Goal: Task Accomplishment & Management: Manage account settings

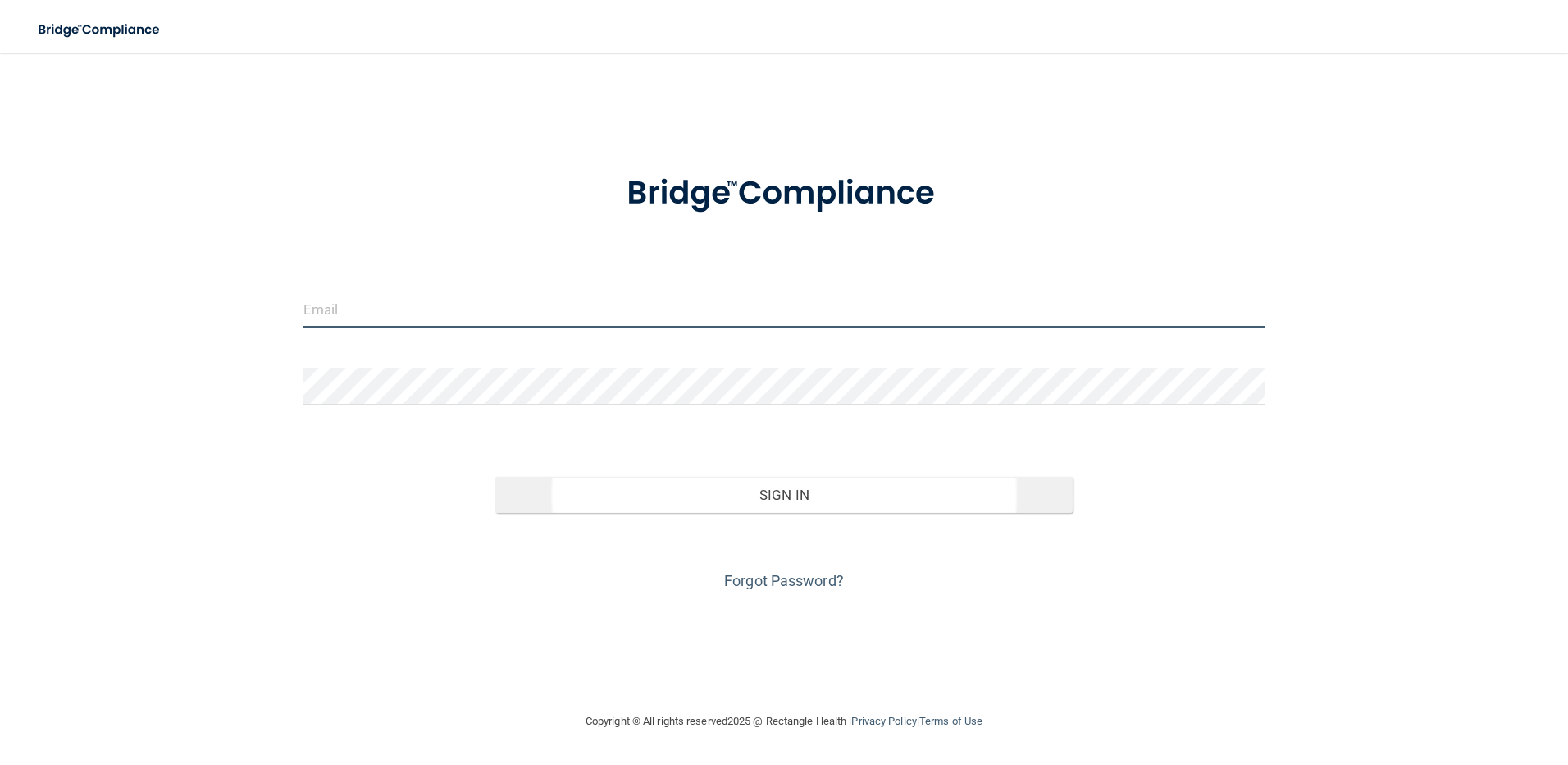
type input "[EMAIL_ADDRESS][DOMAIN_NAME]"
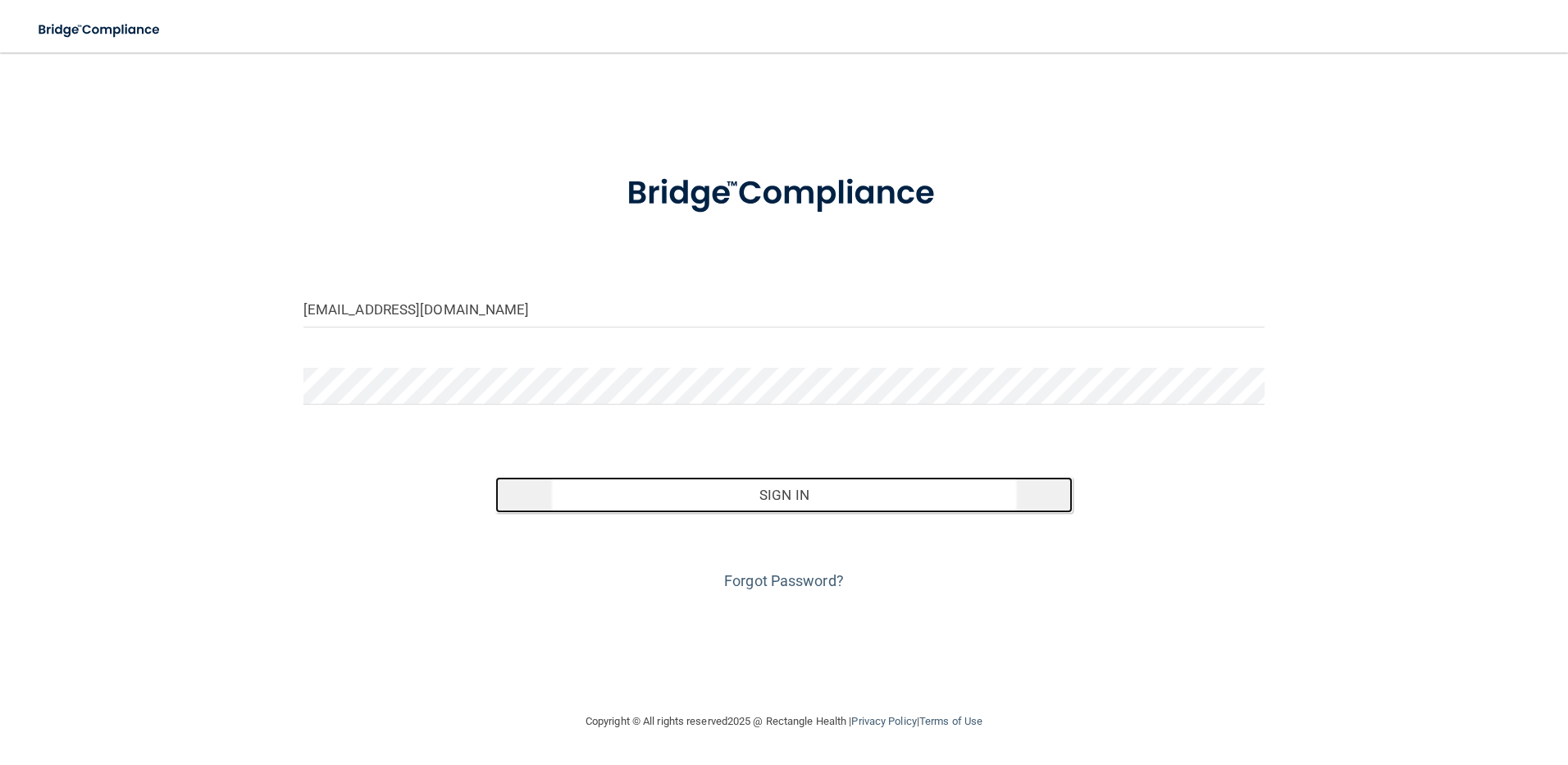
click at [777, 491] on button "Sign In" at bounding box center [784, 494] width 577 height 36
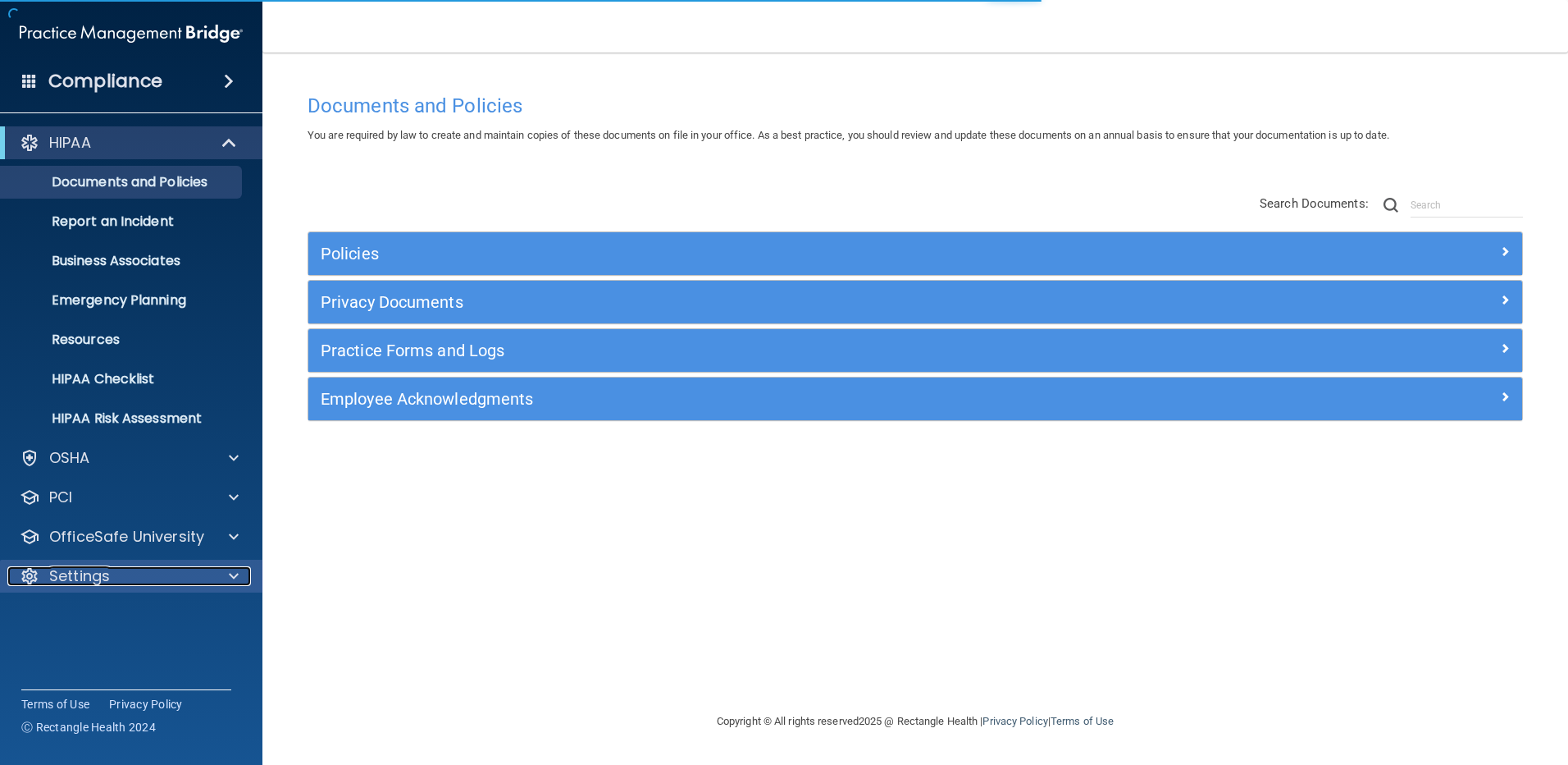
click at [96, 578] on p "Settings" at bounding box center [79, 575] width 60 height 20
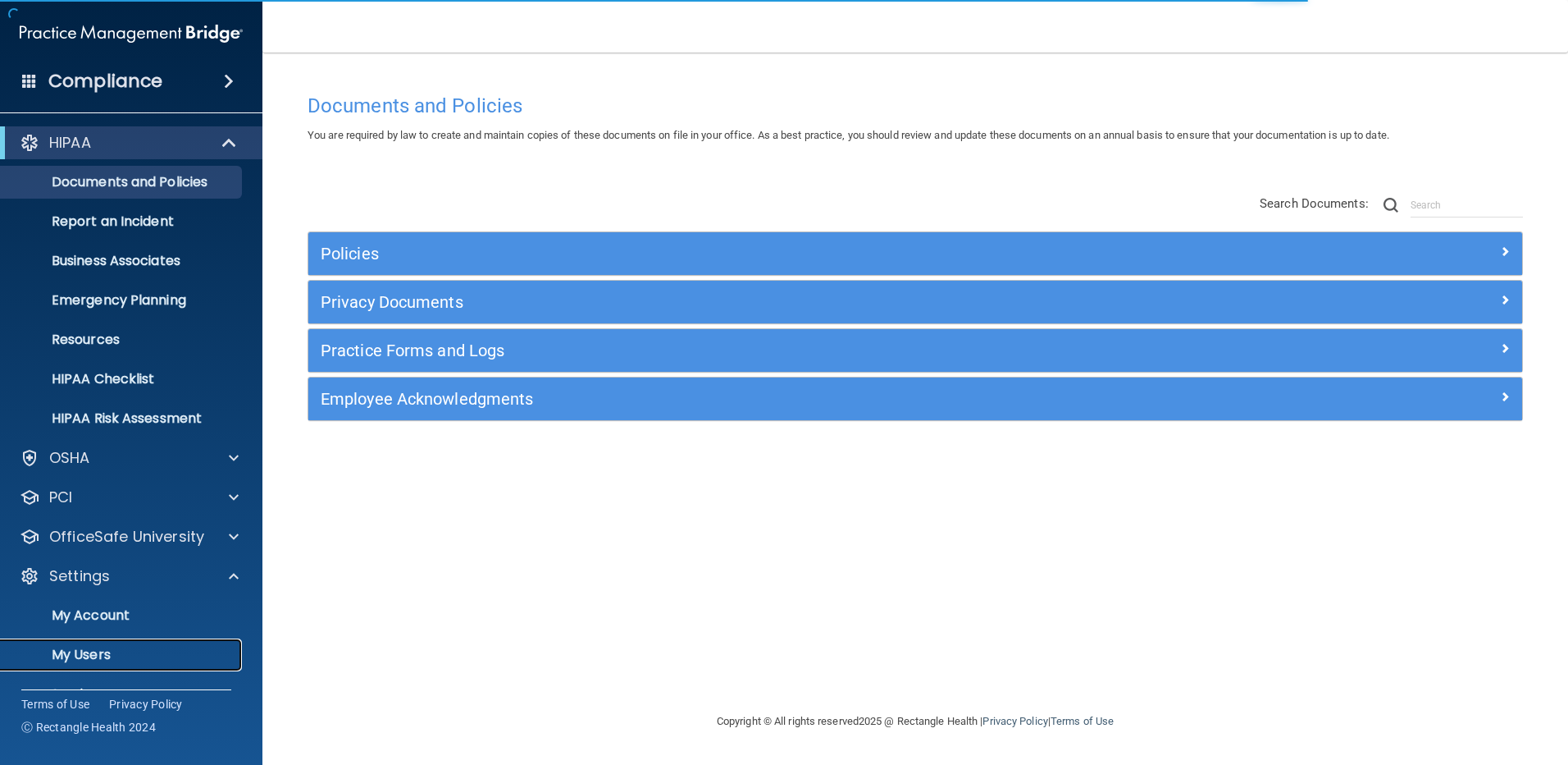
click at [97, 652] on p "My Users" at bounding box center [122, 654] width 224 height 16
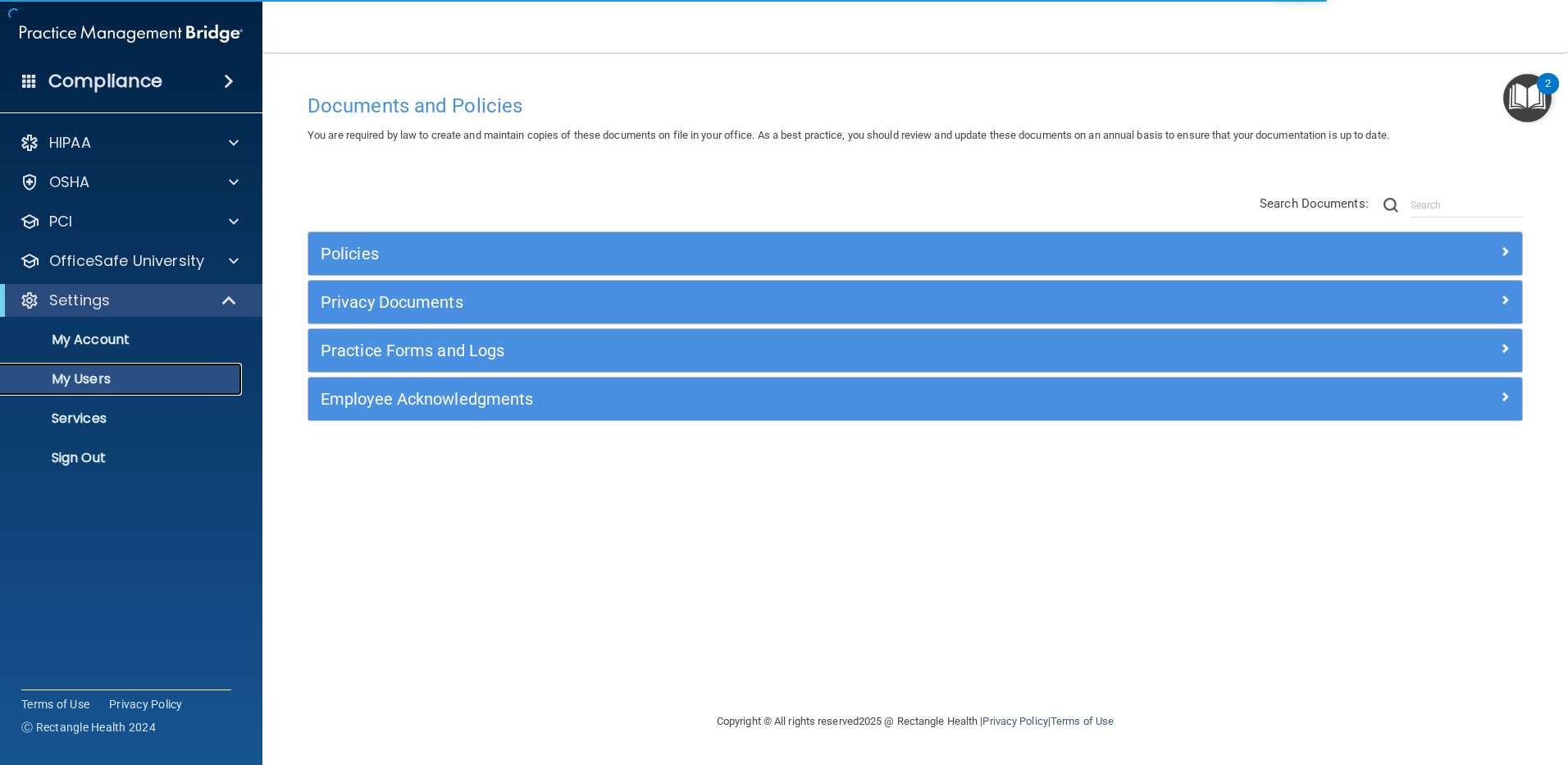
select select "20"
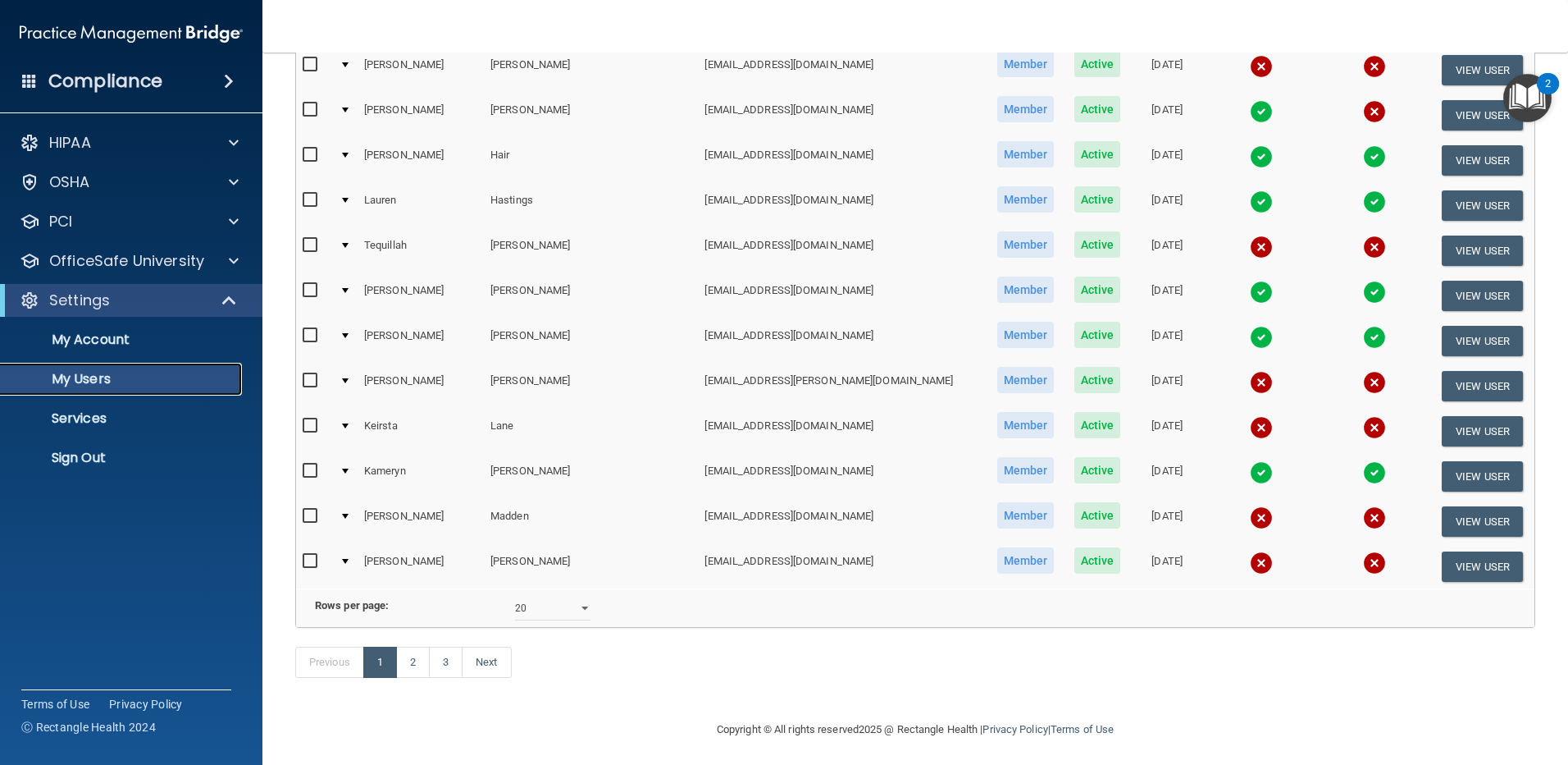
scroll to position [594, 0]
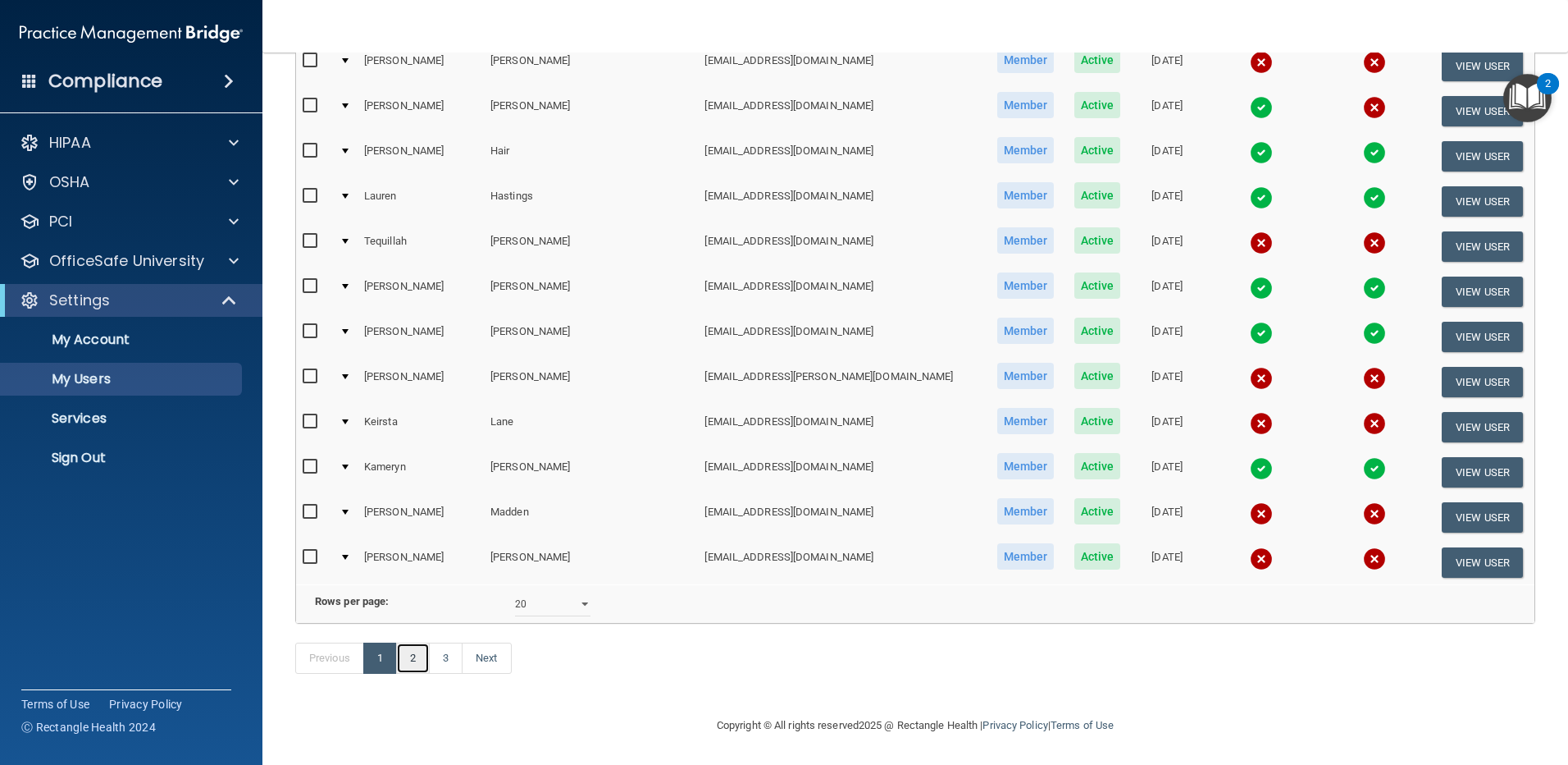
click at [418, 649] on link "2" at bounding box center [412, 658] width 34 height 31
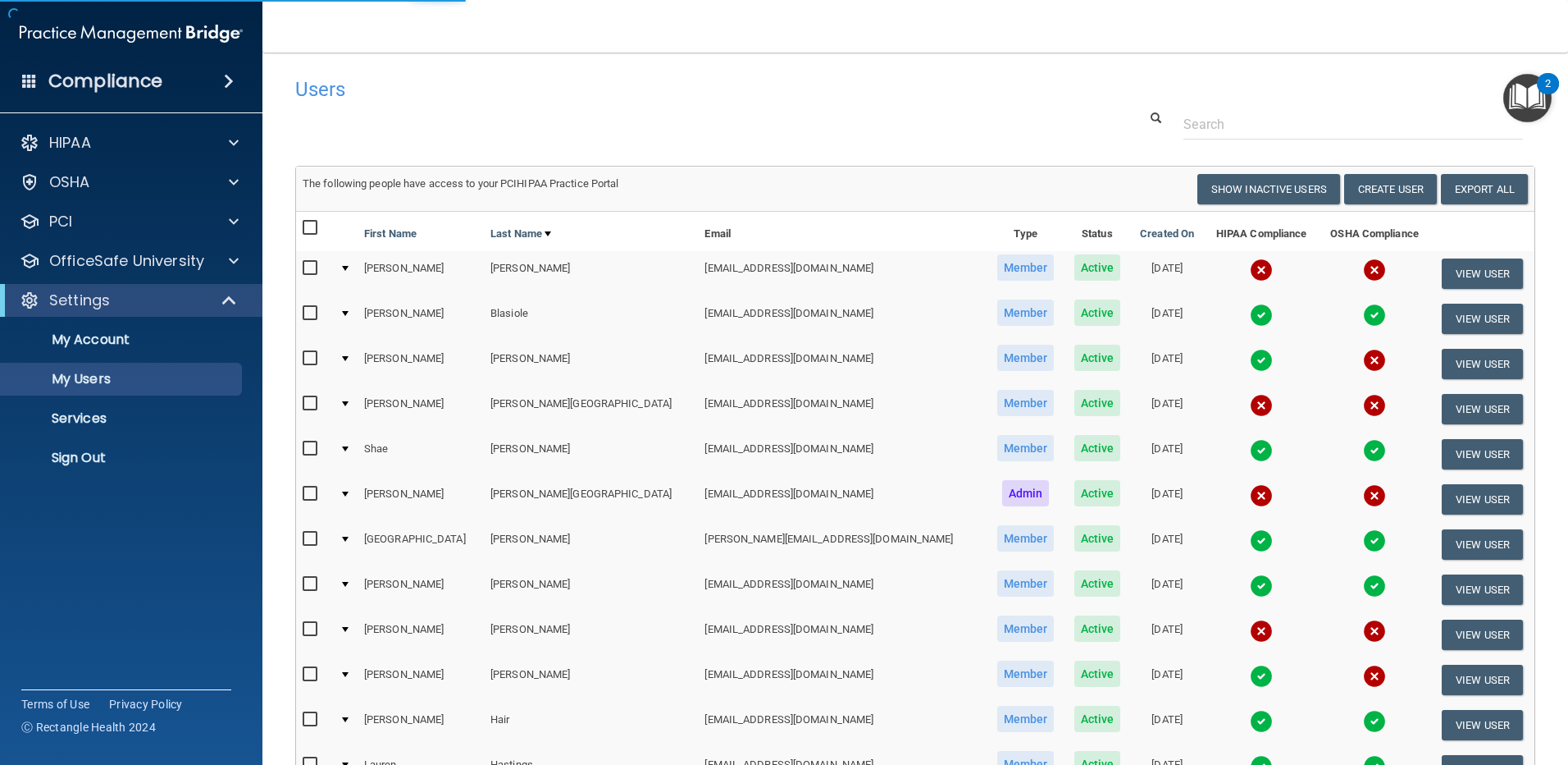
select select "20"
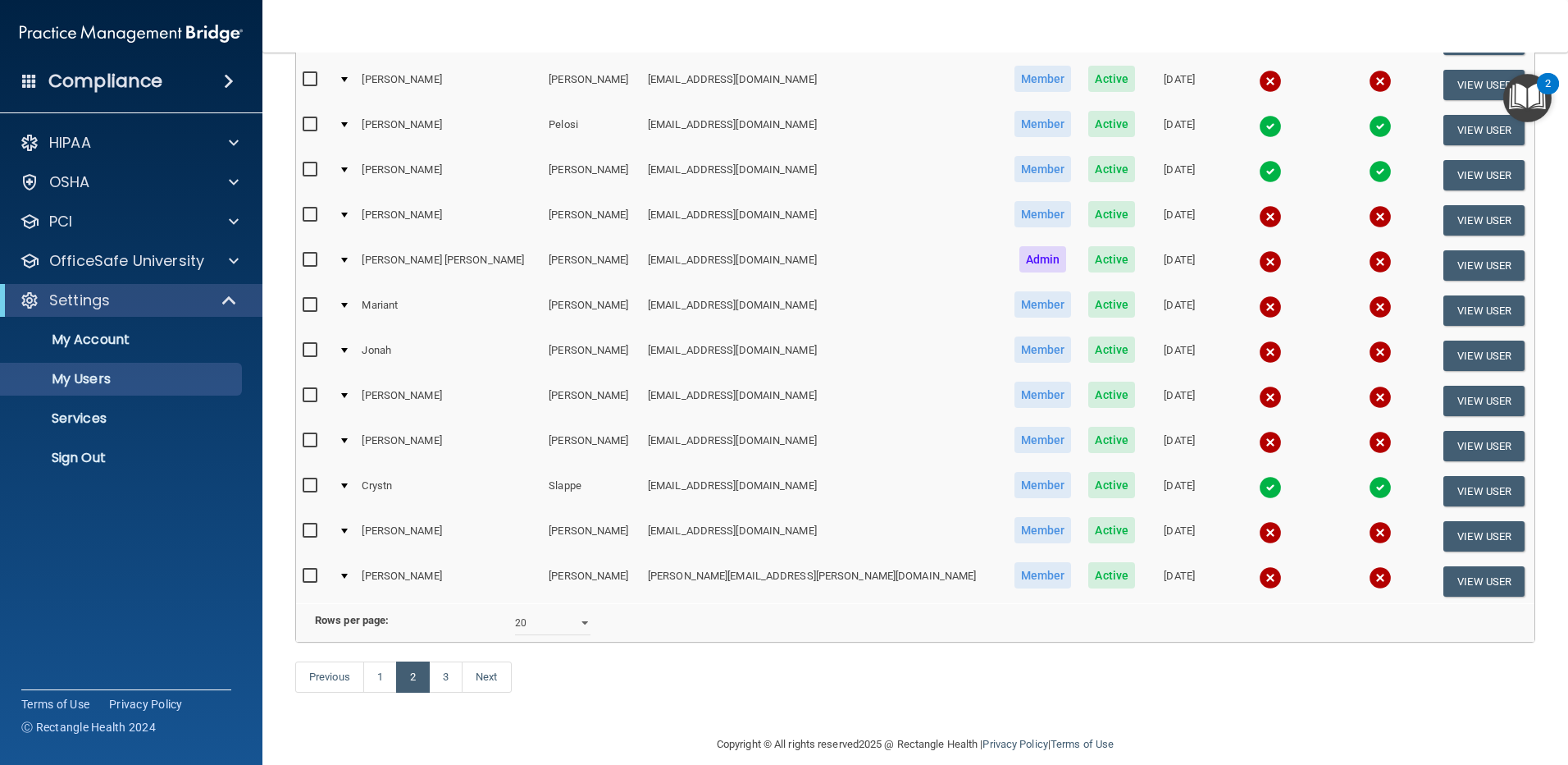
scroll to position [594, 0]
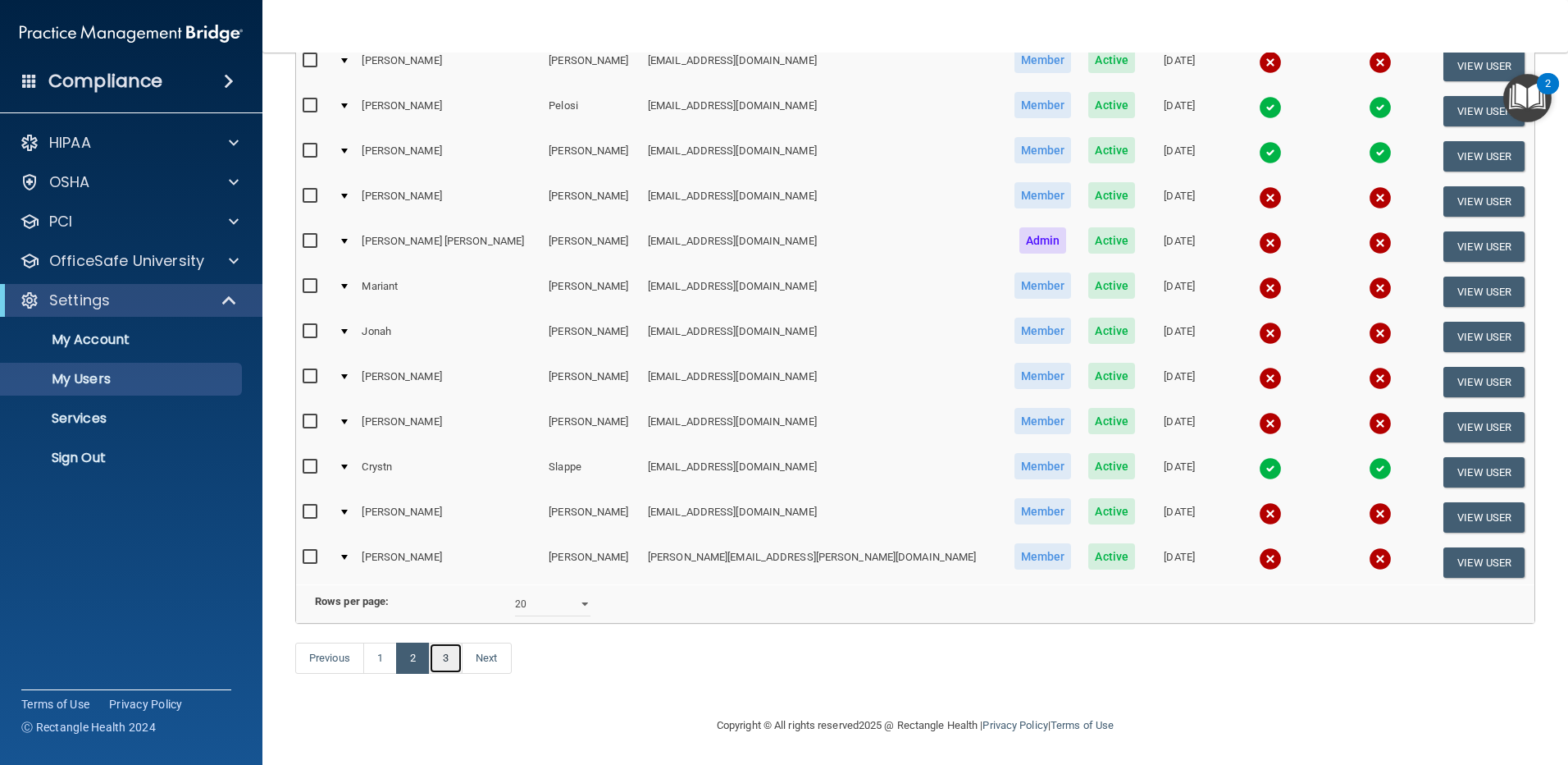
click at [456, 660] on link "3" at bounding box center [445, 658] width 34 height 31
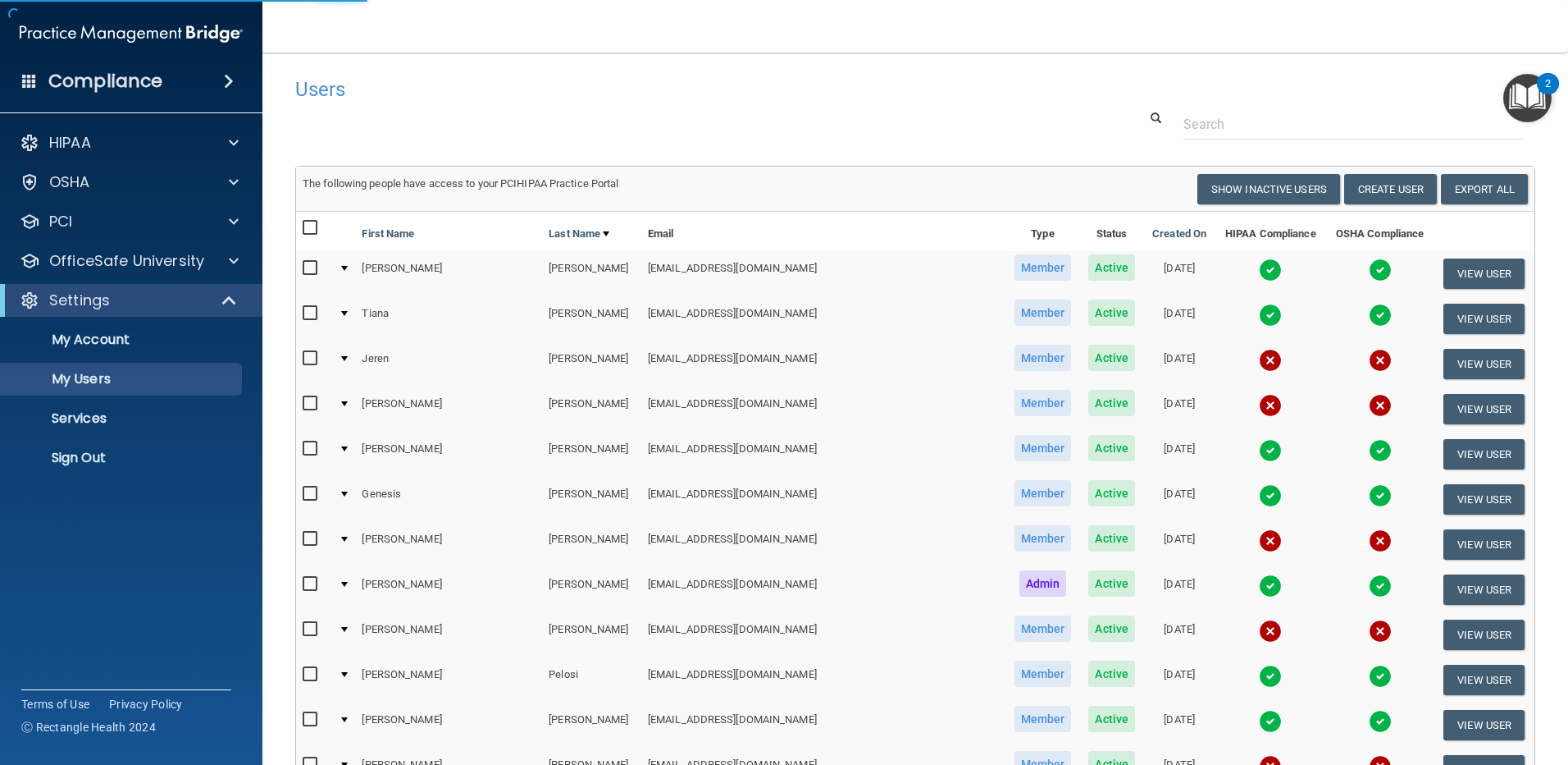
select select "20"
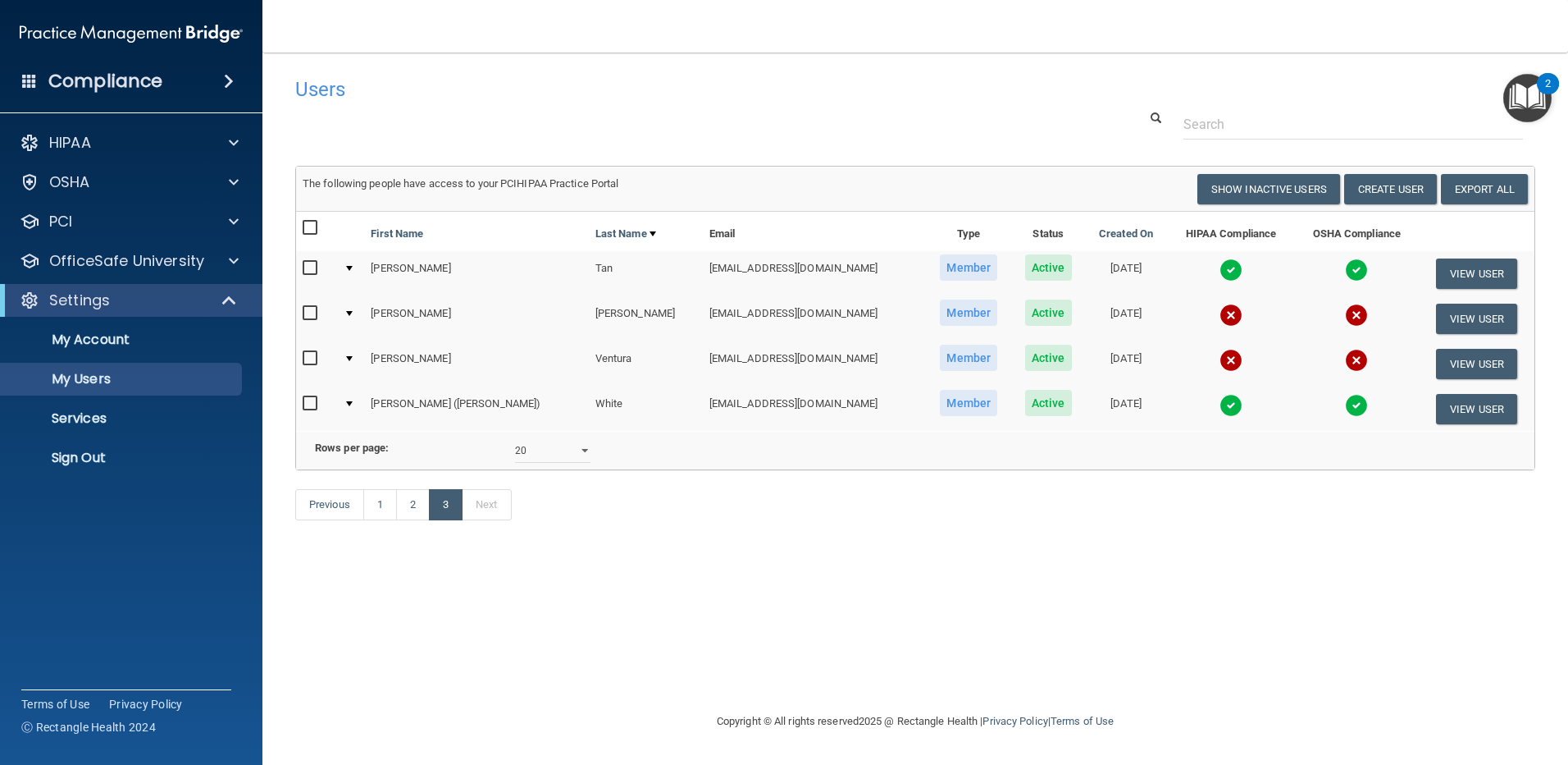
click at [1219, 358] on img at bounding box center [1230, 360] width 23 height 23
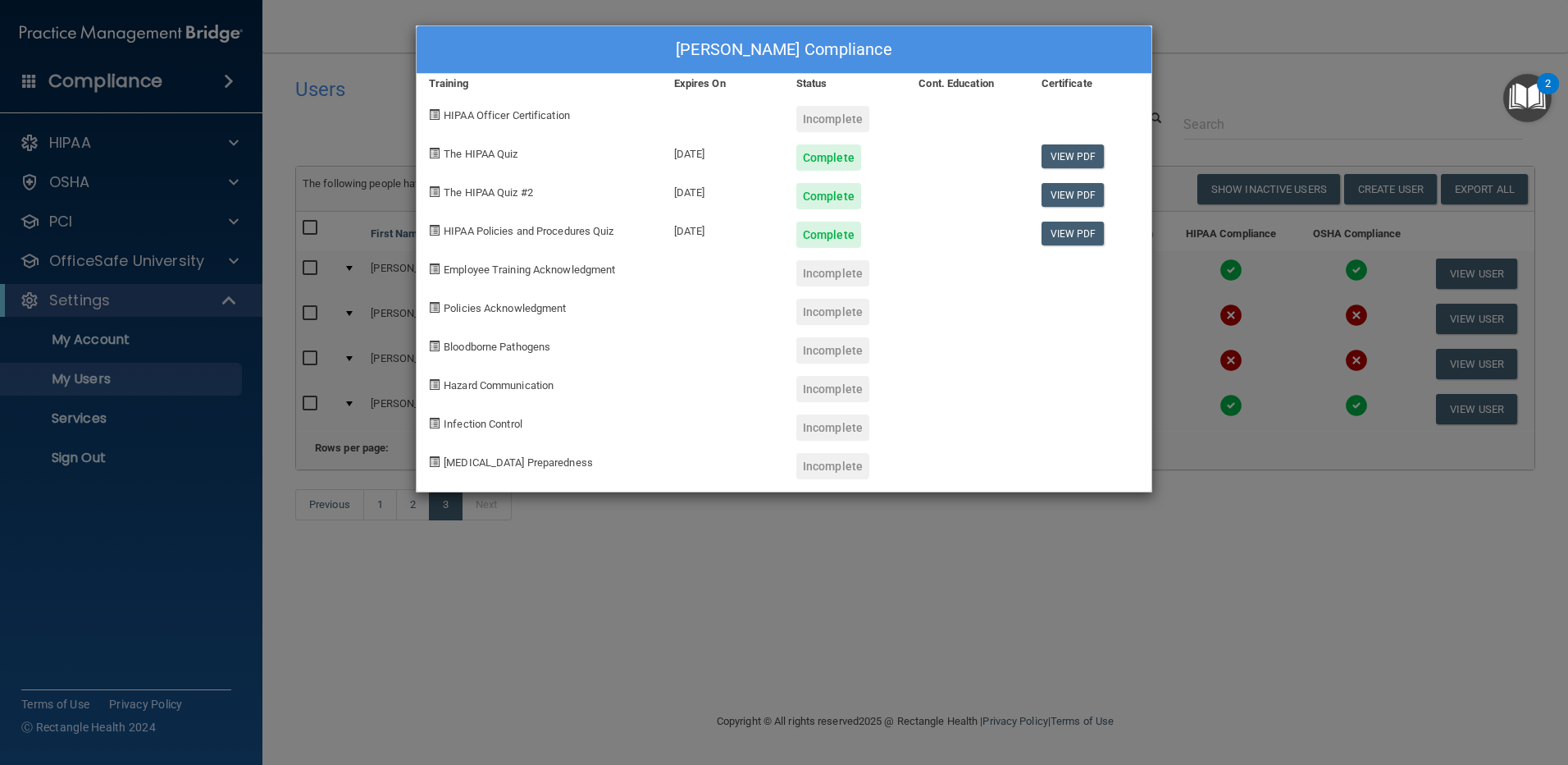
click at [1306, 122] on div "[PERSON_NAME] Compliance Training Expires On Status Cont. Education Certificate…" at bounding box center [784, 382] width 1568 height 765
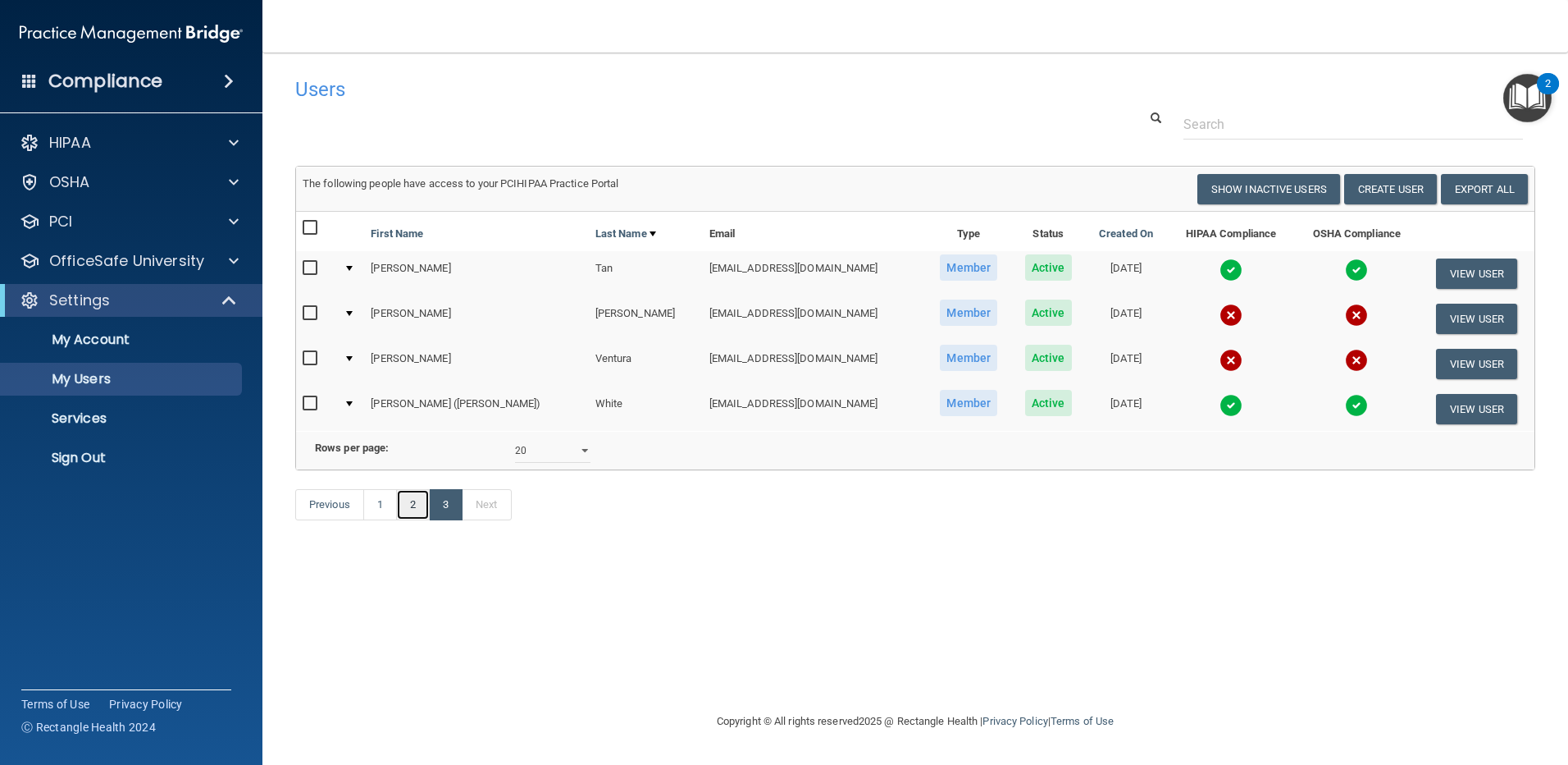
click at [409, 520] on link "2" at bounding box center [412, 505] width 34 height 31
select select "20"
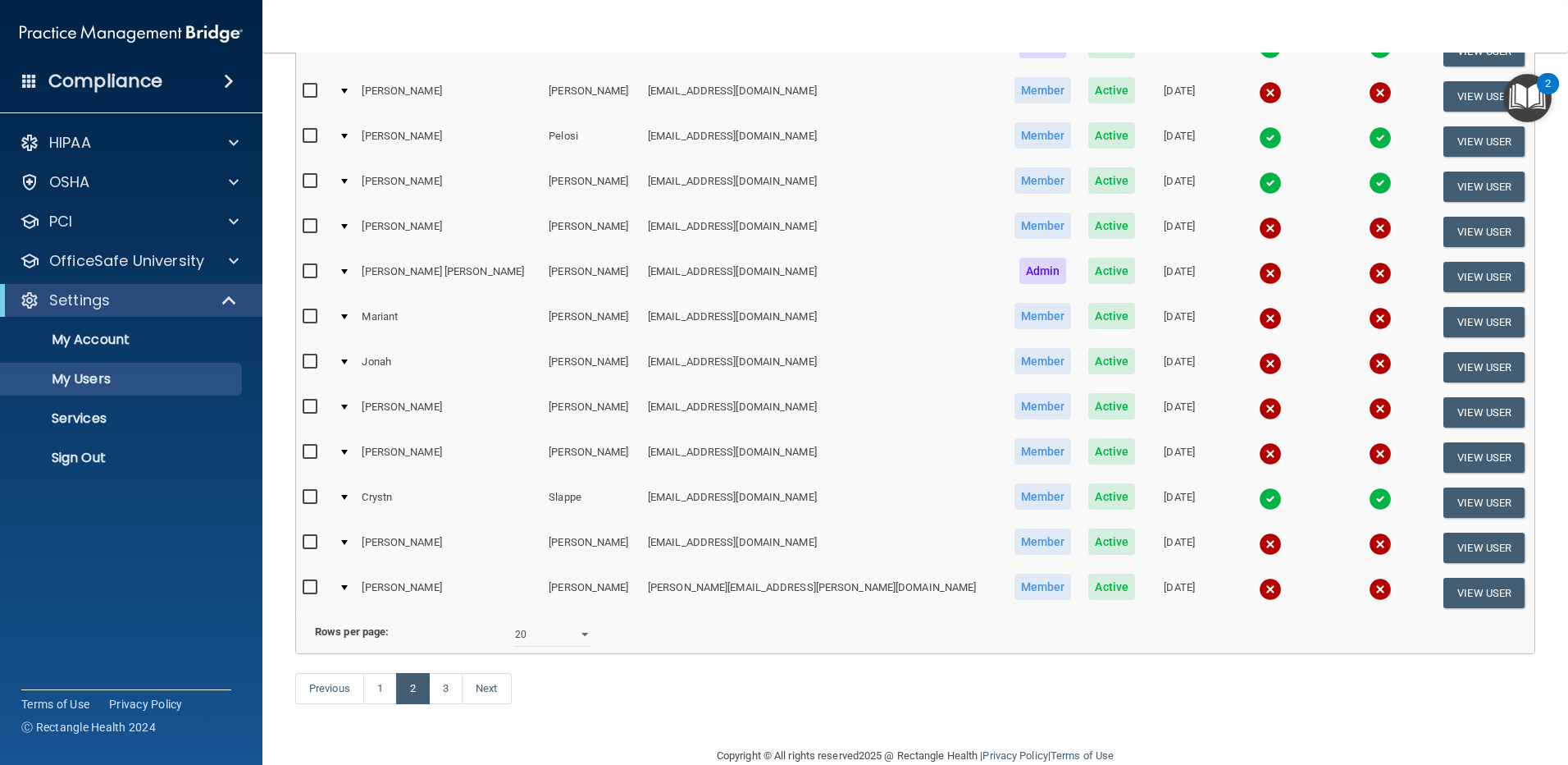
scroll to position [575, 0]
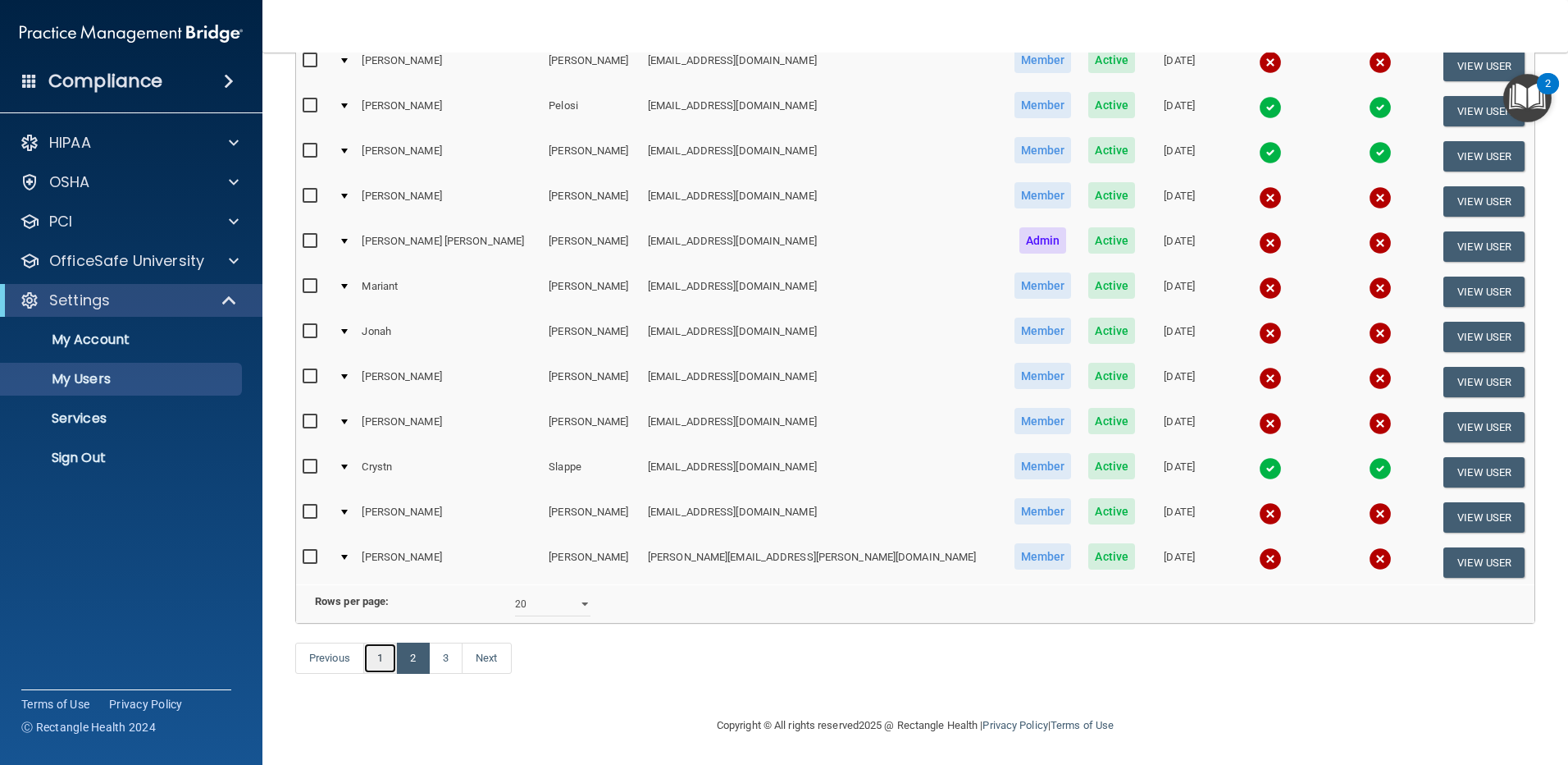
click at [387, 674] on link "1" at bounding box center [380, 658] width 34 height 31
select select "20"
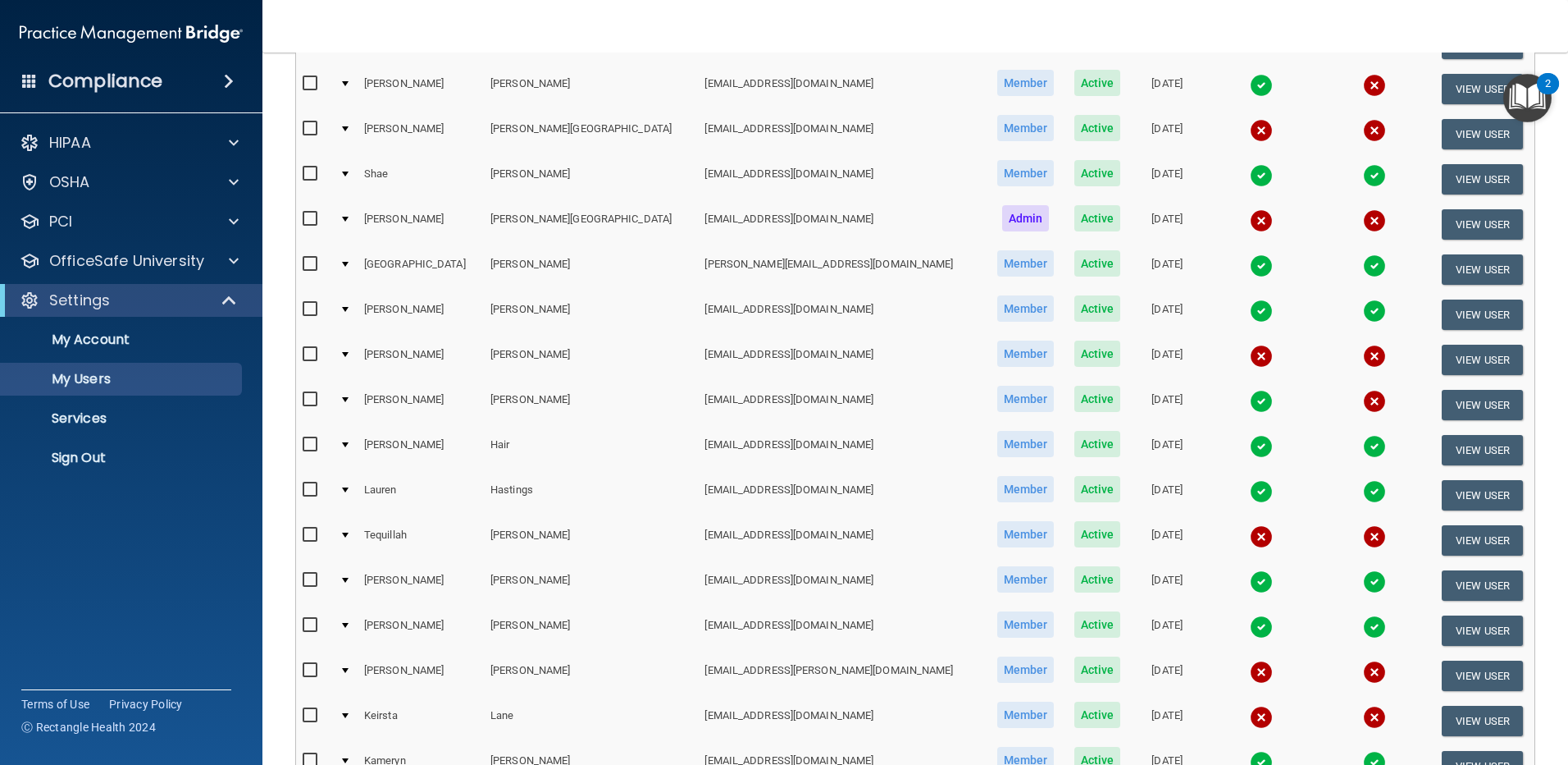
scroll to position [328, 0]
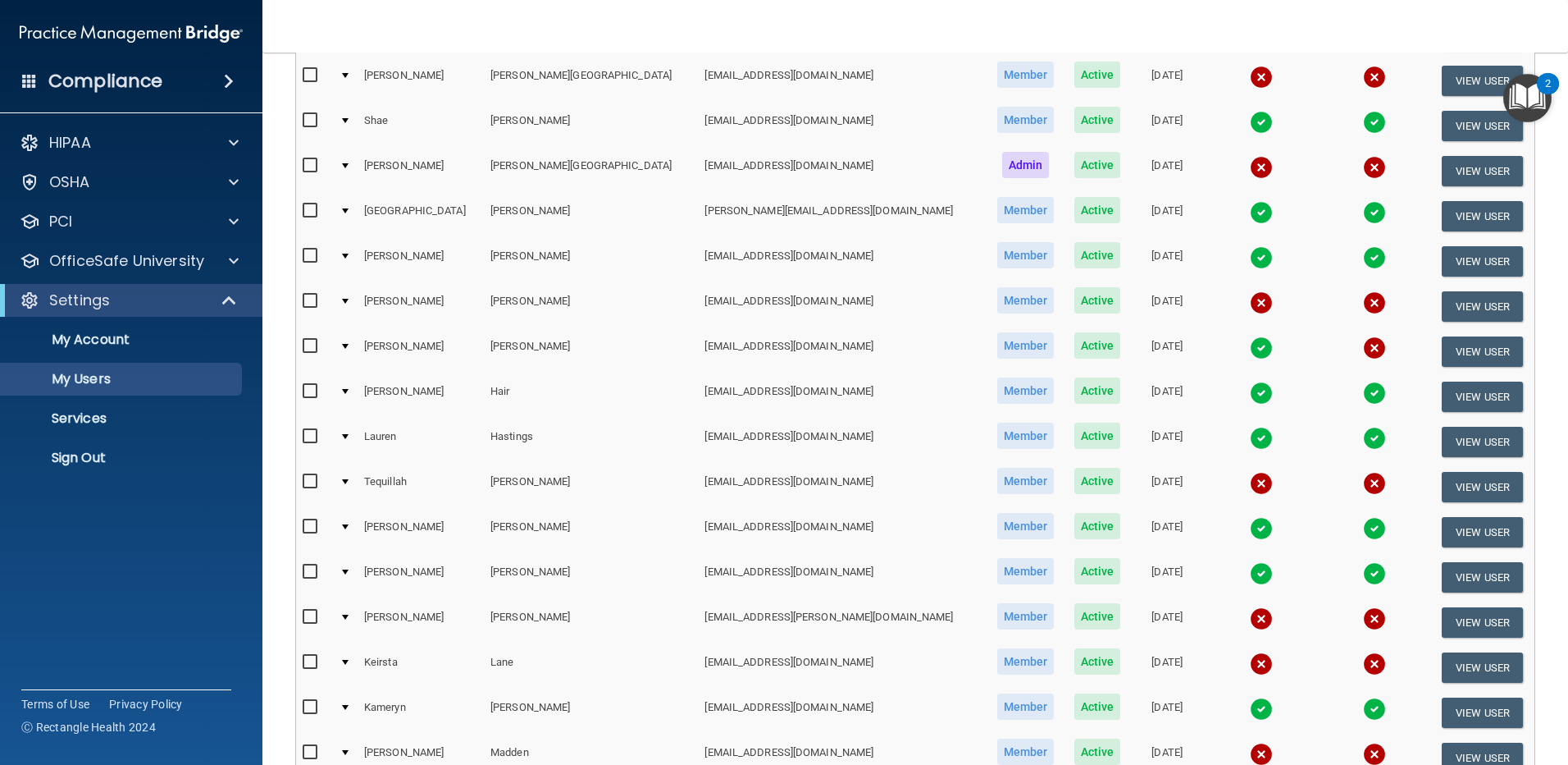
click at [1249, 480] on img at bounding box center [1261, 483] width 23 height 23
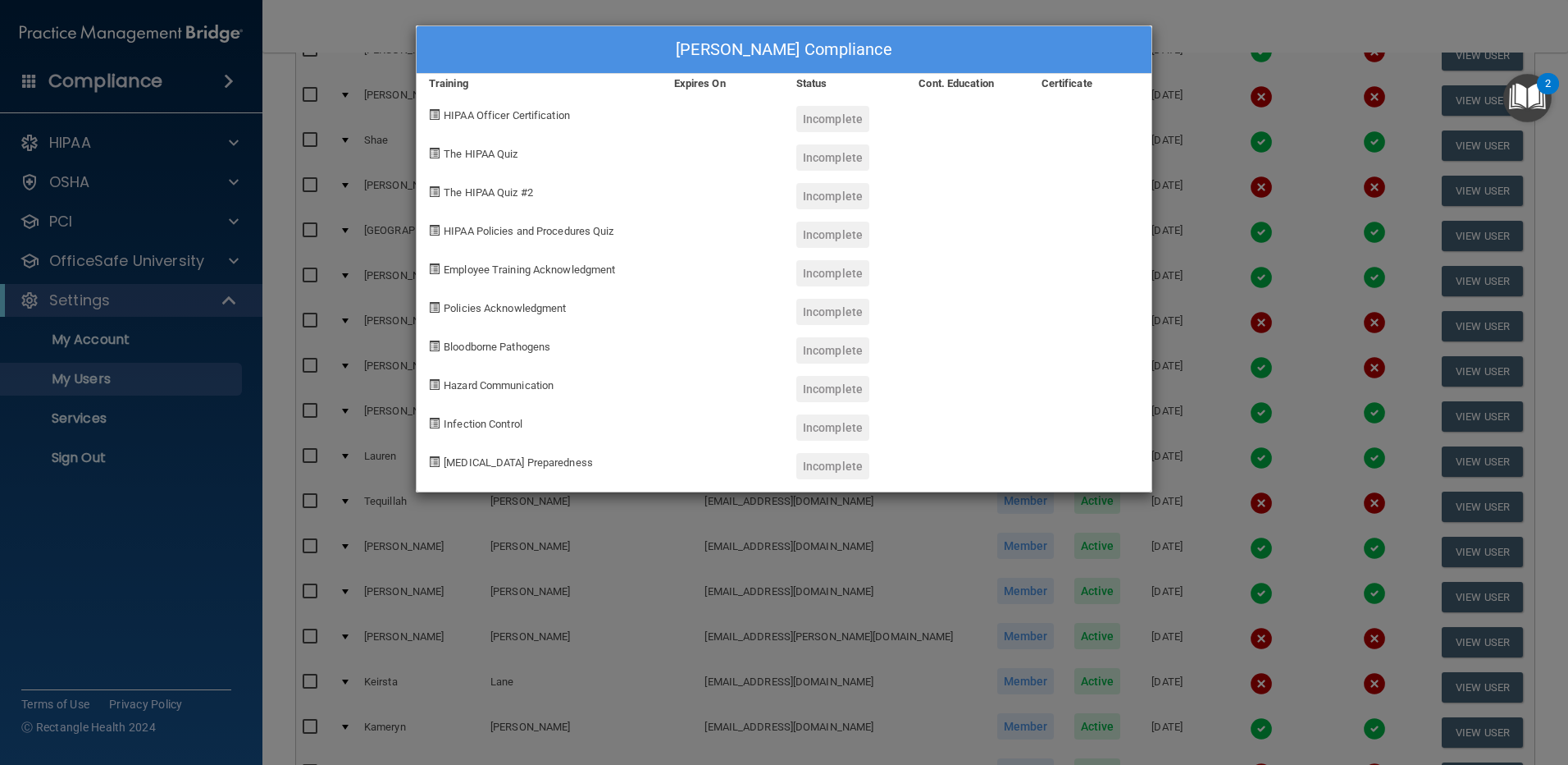
click at [1270, 31] on div "[PERSON_NAME] Compliance Training Expires On Status Cont. Education Certificate…" at bounding box center [784, 382] width 1568 height 765
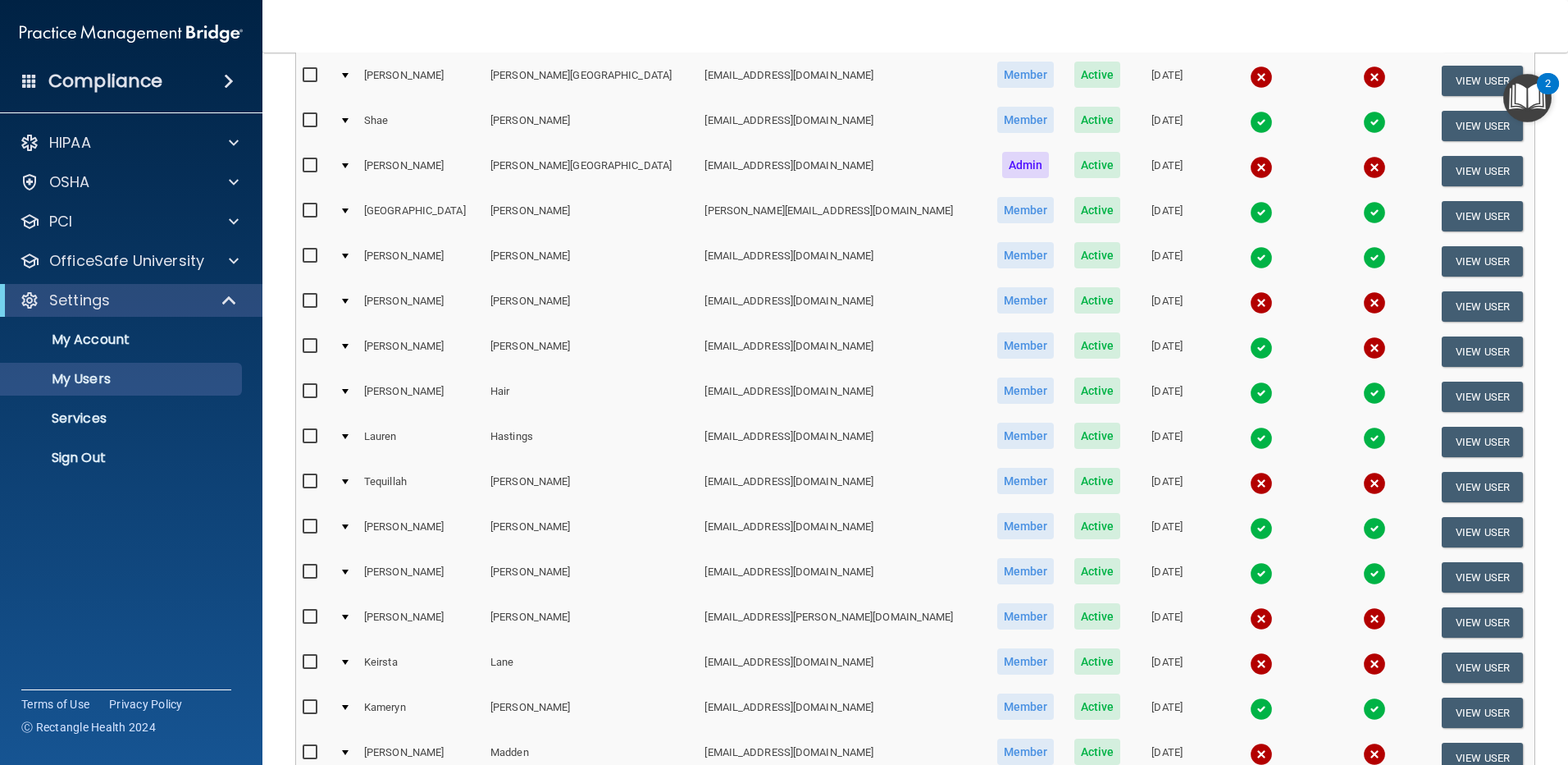
click at [1249, 618] on img at bounding box center [1261, 619] width 23 height 23
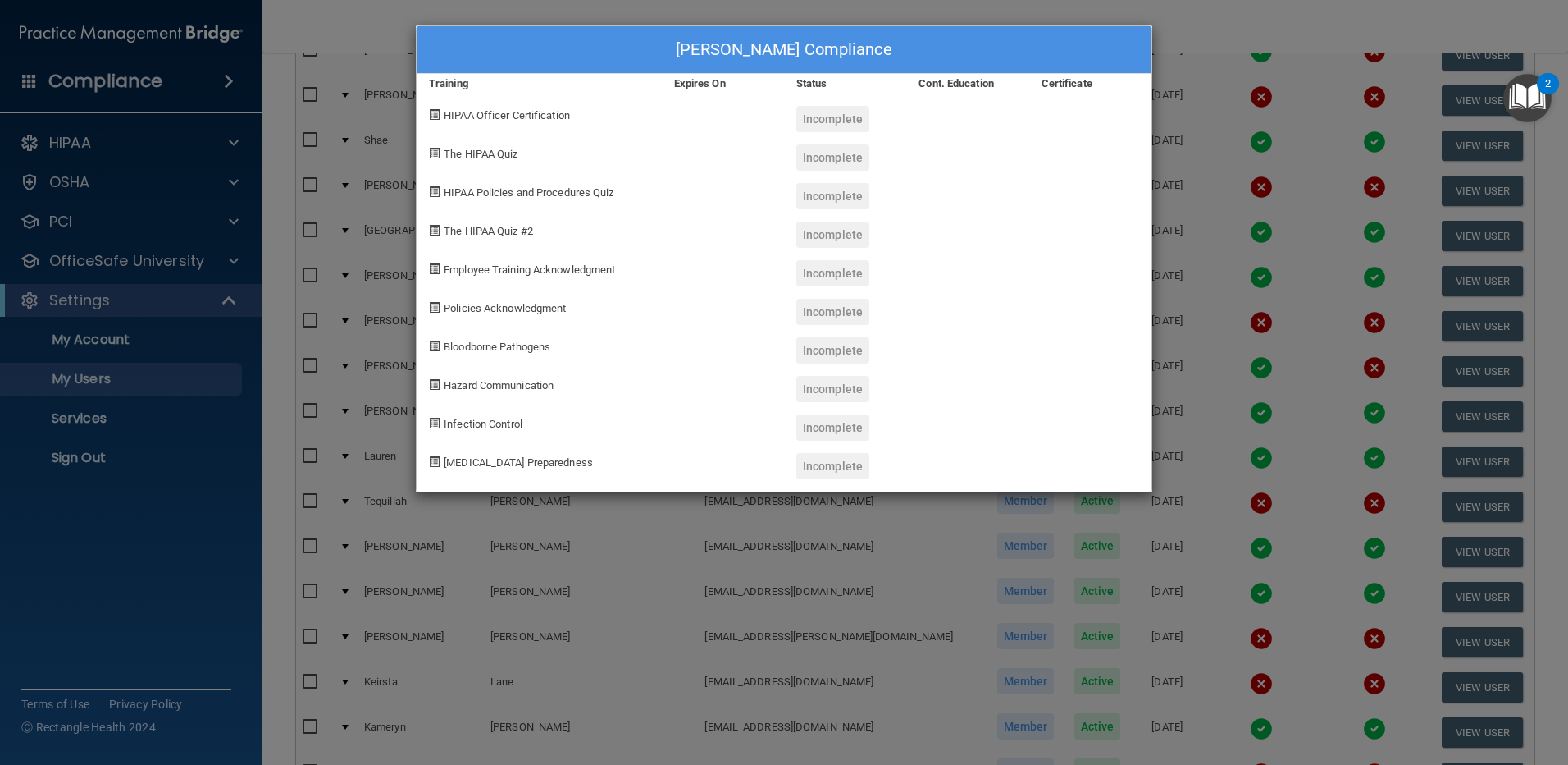
click at [1243, 22] on div "[PERSON_NAME] Compliance Training Expires On Status Cont. Education Certificate…" at bounding box center [784, 382] width 1568 height 765
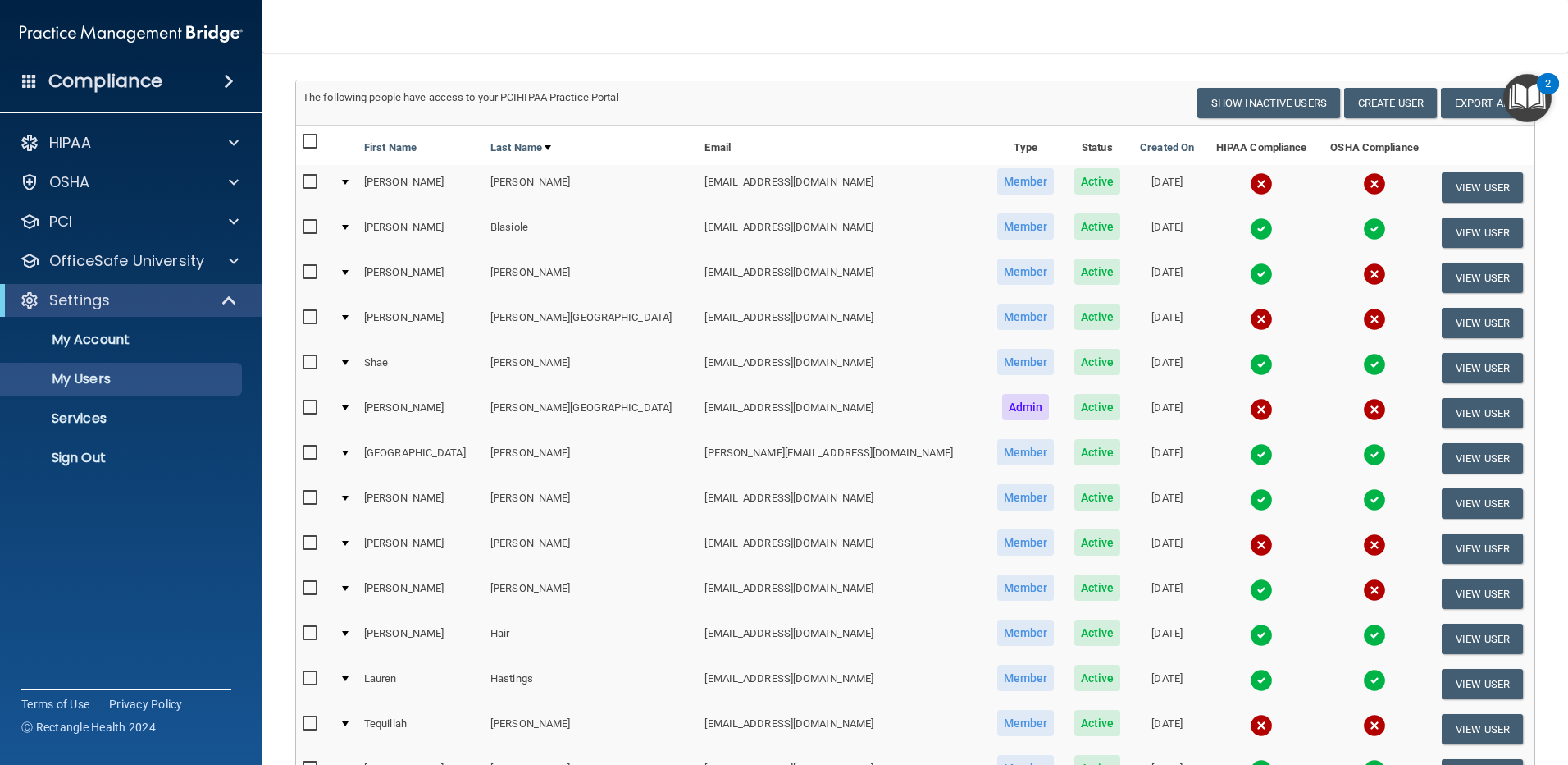
scroll to position [0, 0]
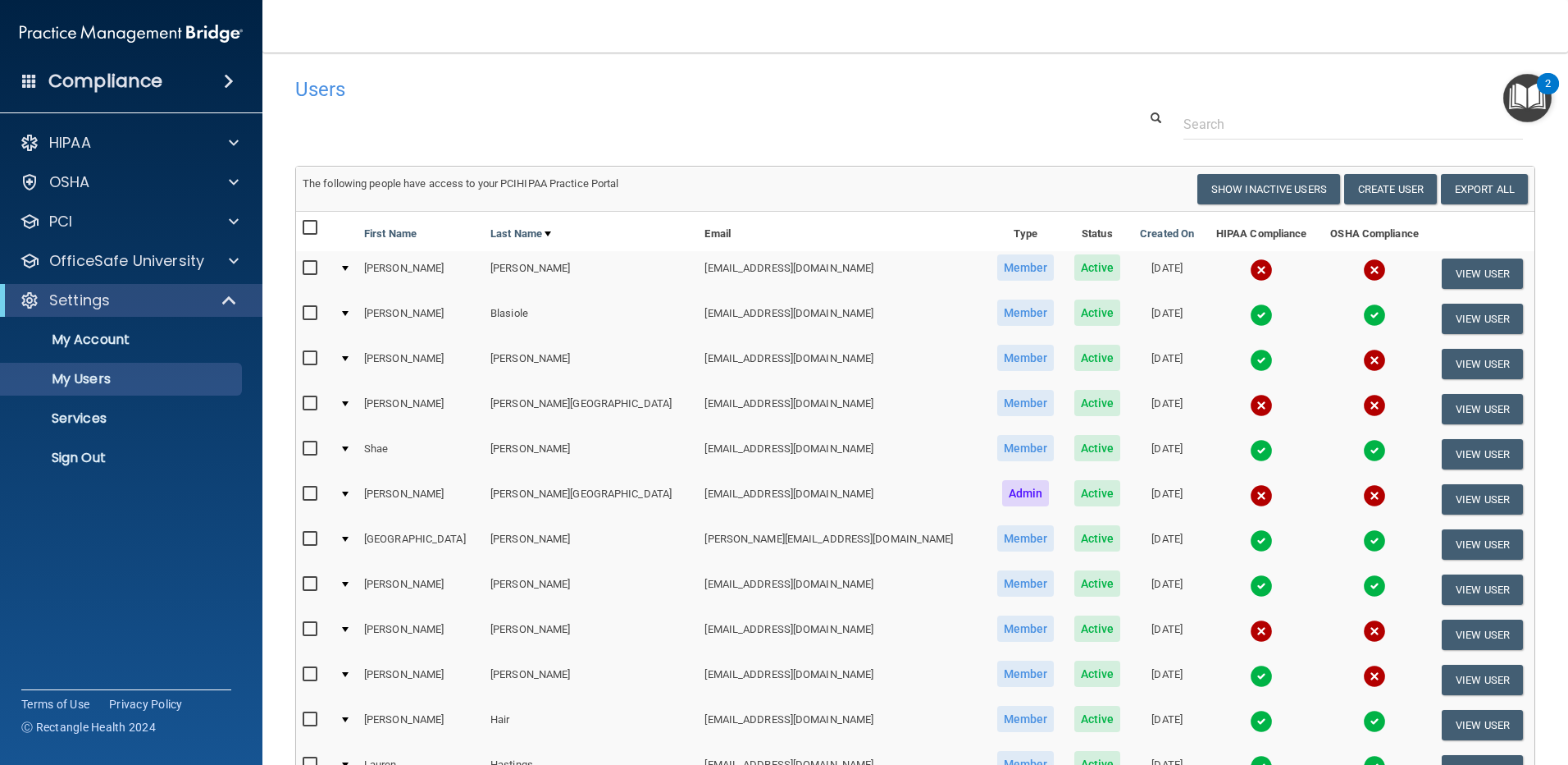
click at [1249, 269] on img at bounding box center [1261, 270] width 23 height 23
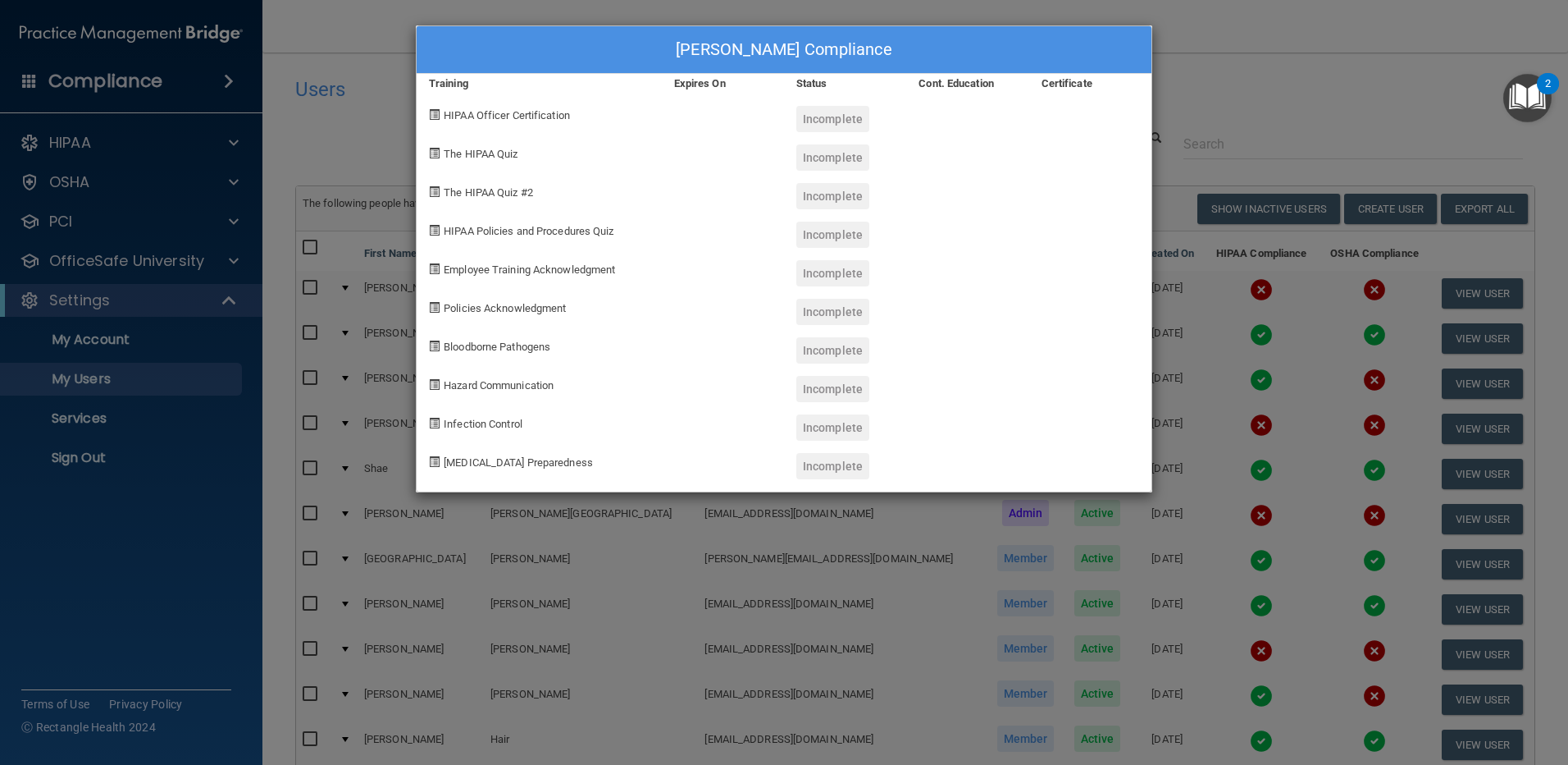
click at [1247, 22] on div "[PERSON_NAME] Compliance Training Expires On Status Cont. Education Certificate…" at bounding box center [784, 382] width 1568 height 765
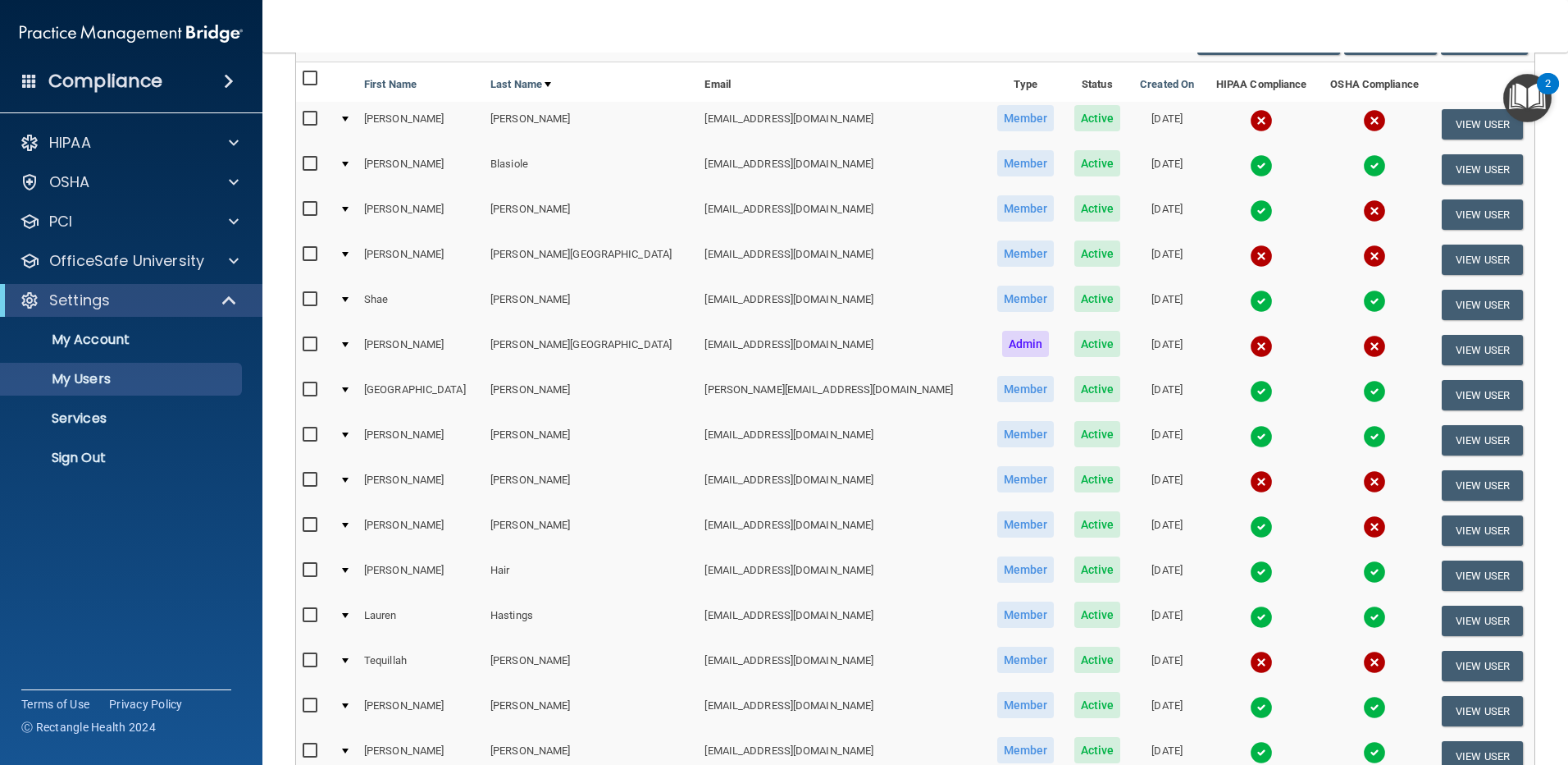
scroll to position [164, 0]
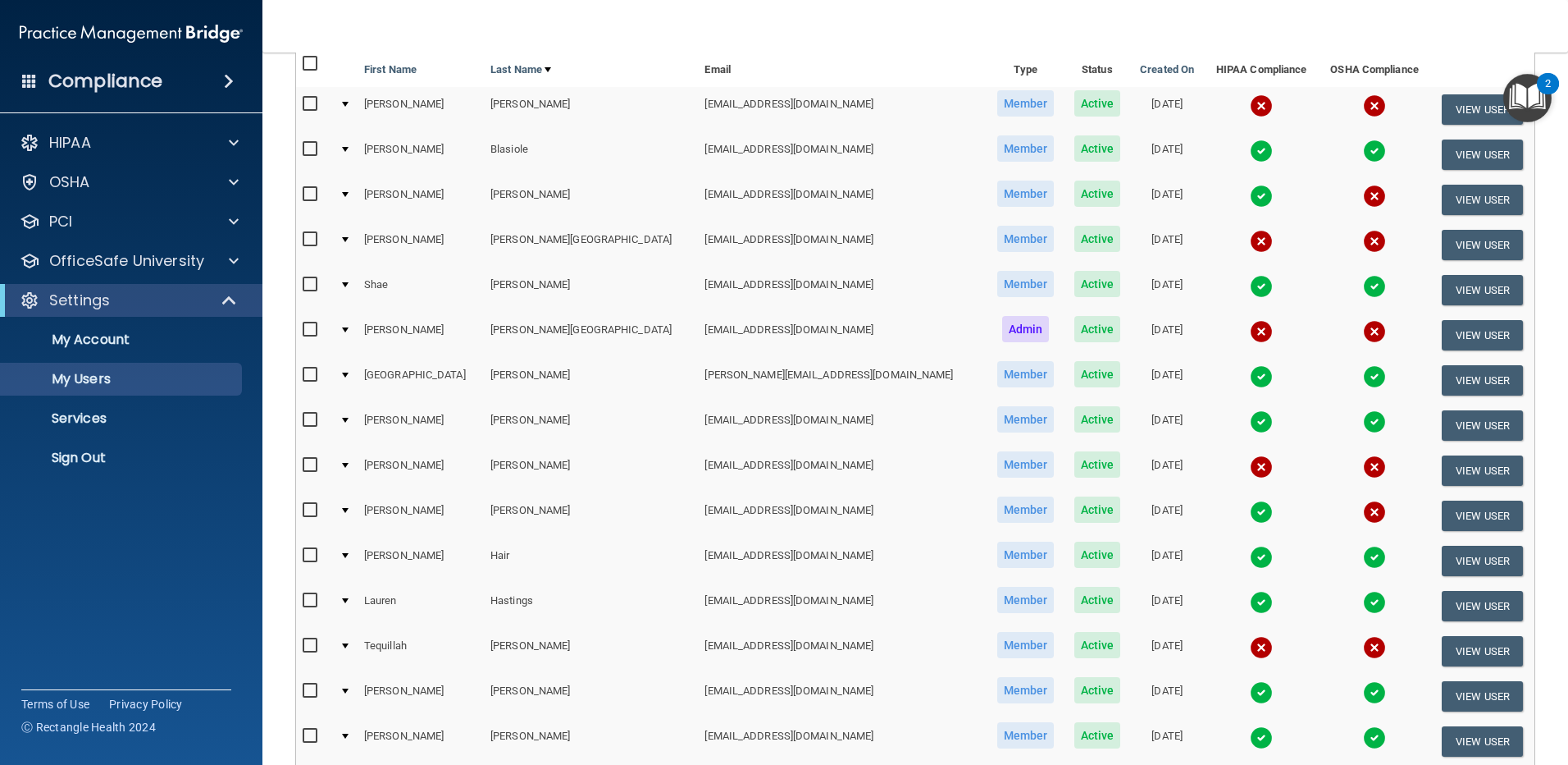
click at [1363, 191] on img at bounding box center [1374, 196] width 23 height 23
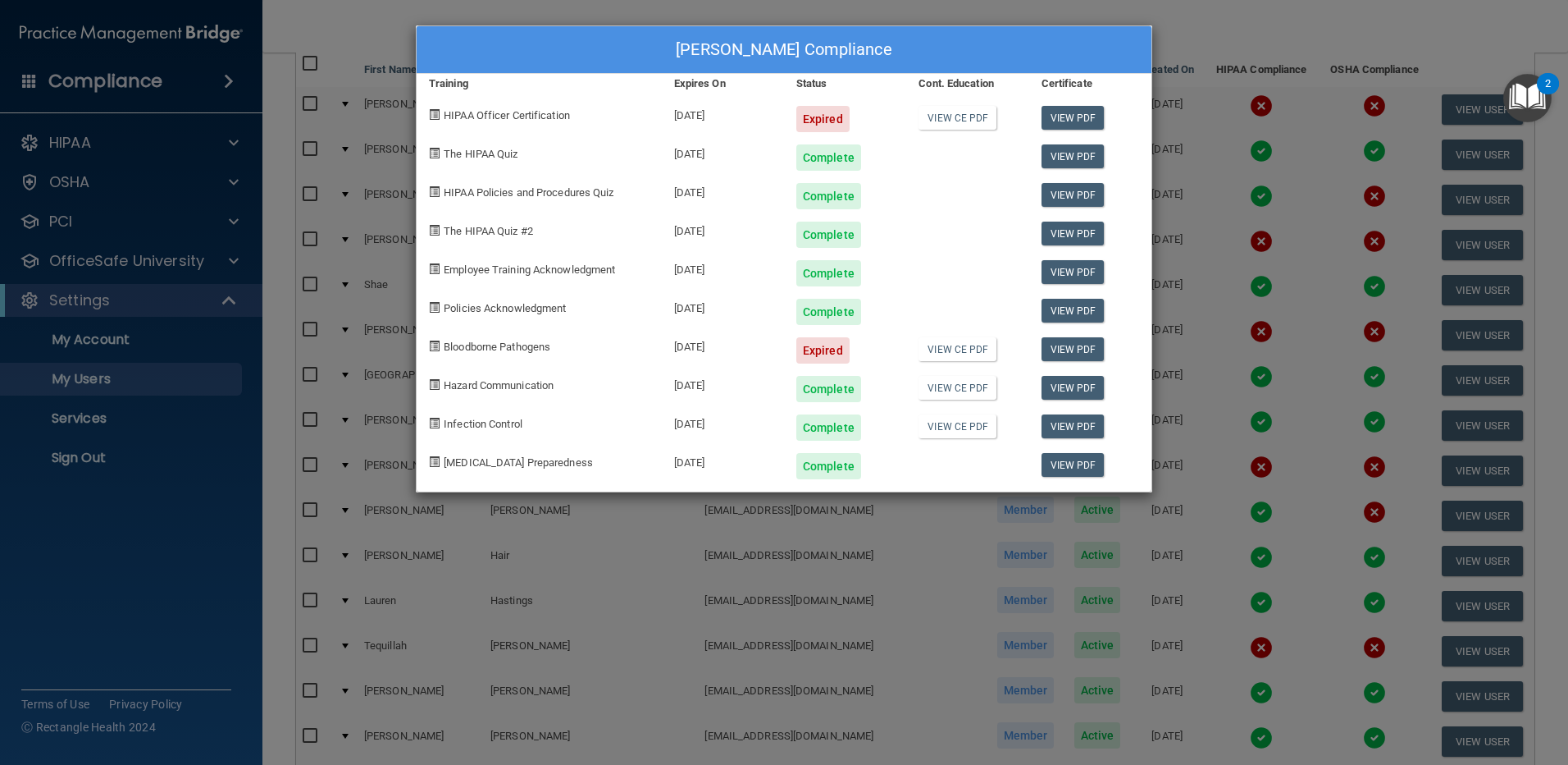
click at [1247, 32] on div "[PERSON_NAME] Compliance Training Expires On Status Cont. Education Certificate…" at bounding box center [784, 382] width 1568 height 765
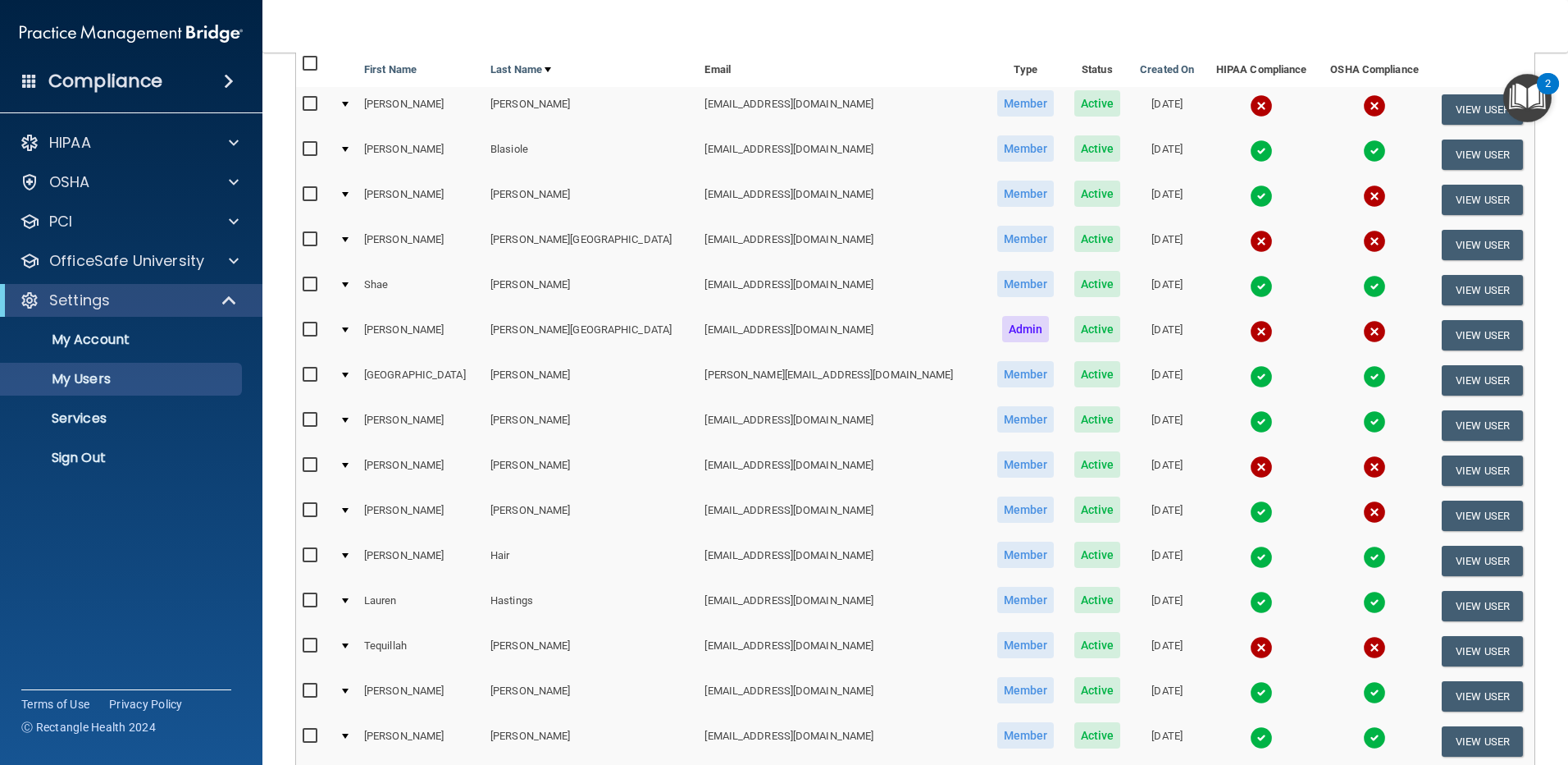
click at [1363, 508] on img at bounding box center [1374, 512] width 23 height 23
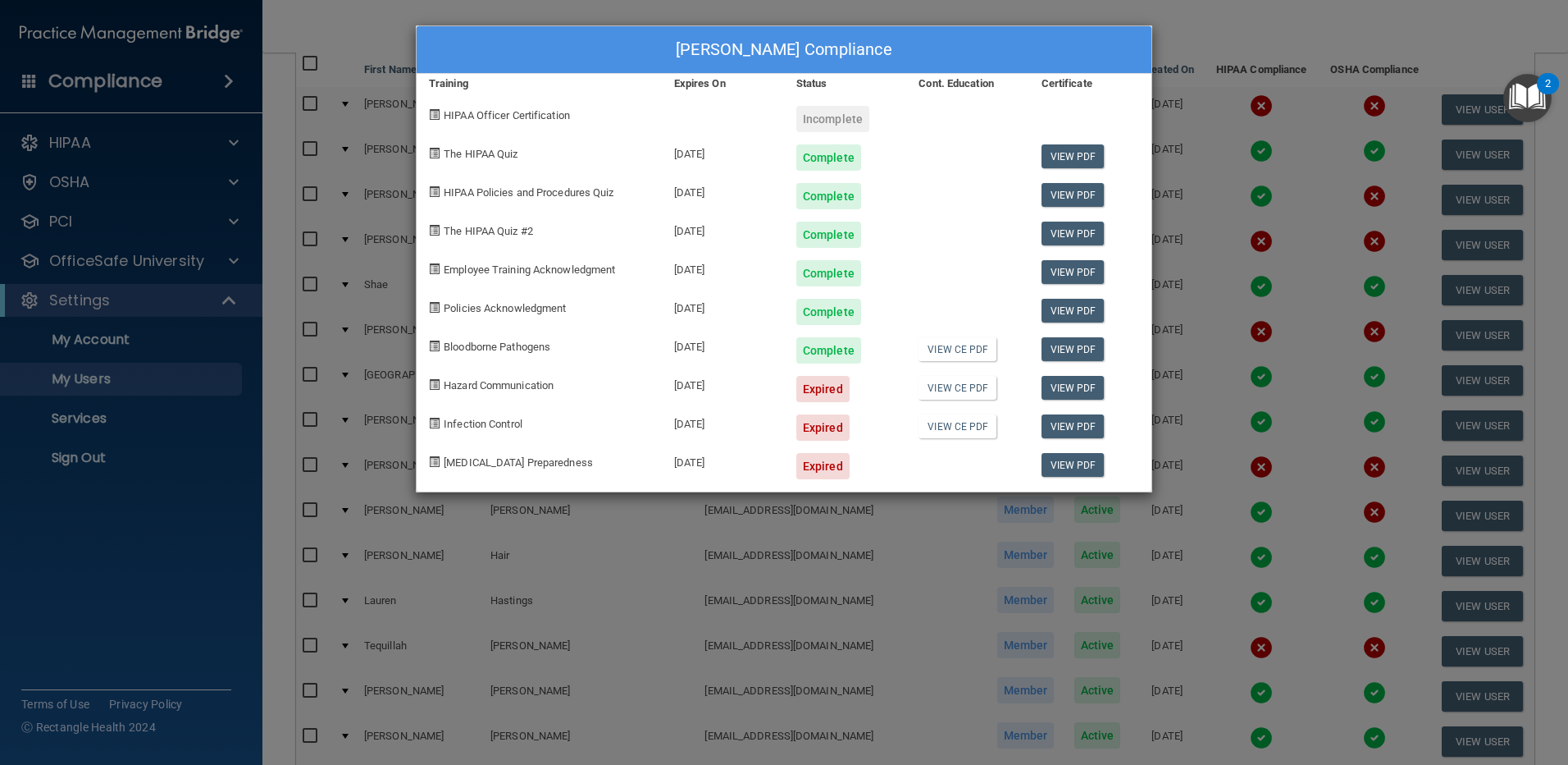
click at [1273, 26] on div "[PERSON_NAME] Compliance Training Expires On Status Cont. Education Certificate…" at bounding box center [784, 382] width 1568 height 765
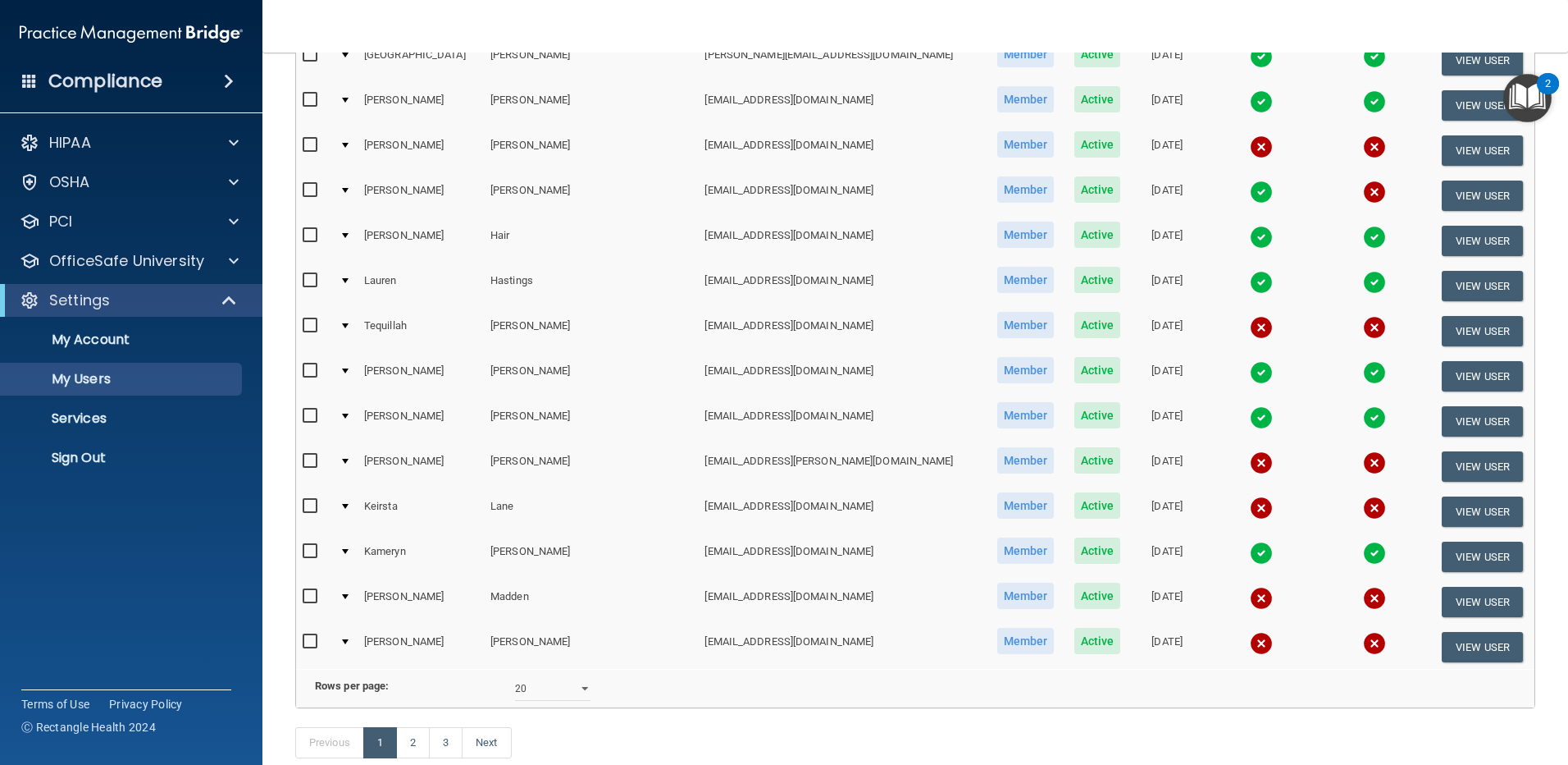
scroll to position [492, 0]
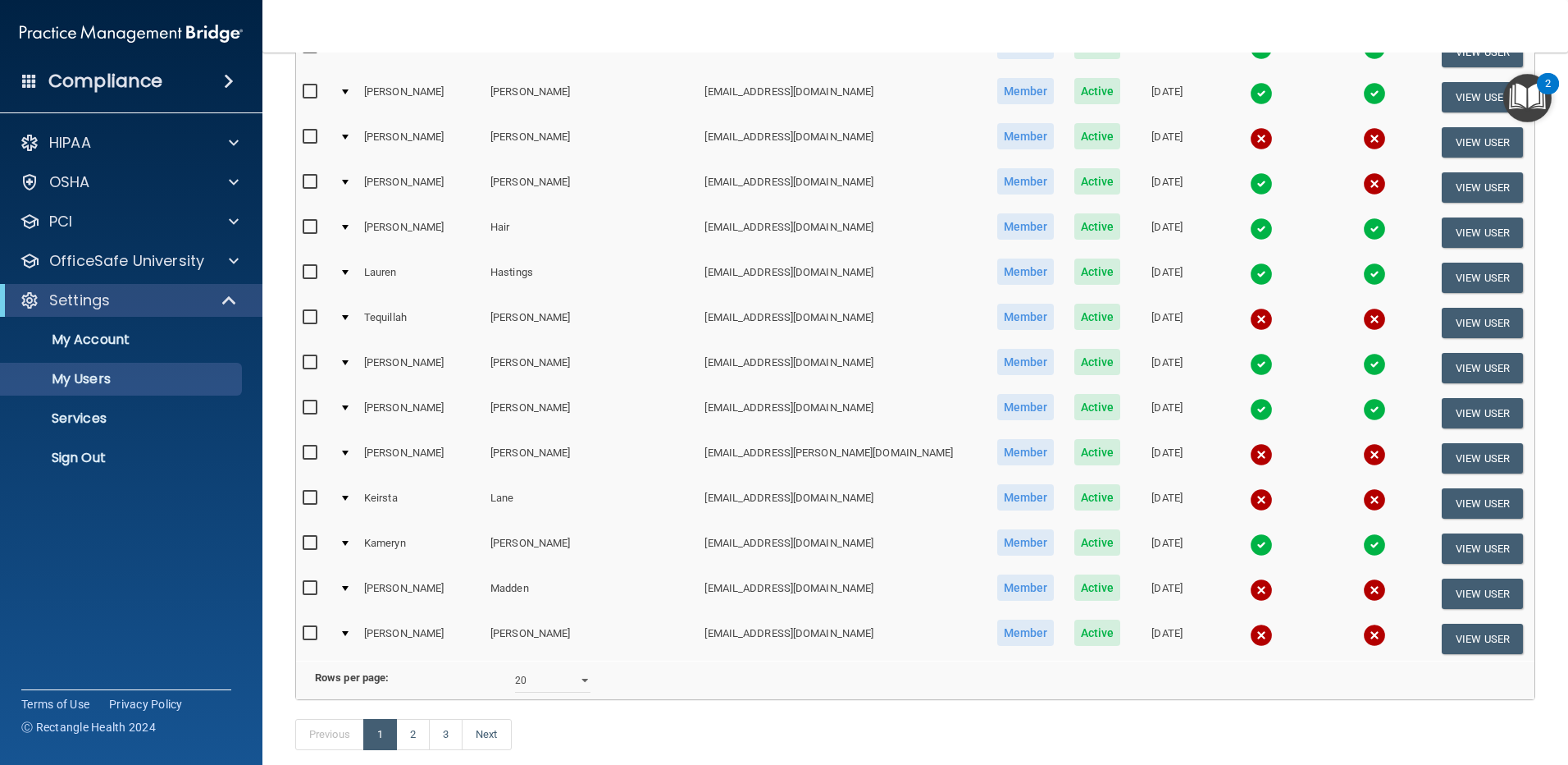
click at [1249, 500] on img at bounding box center [1261, 500] width 23 height 23
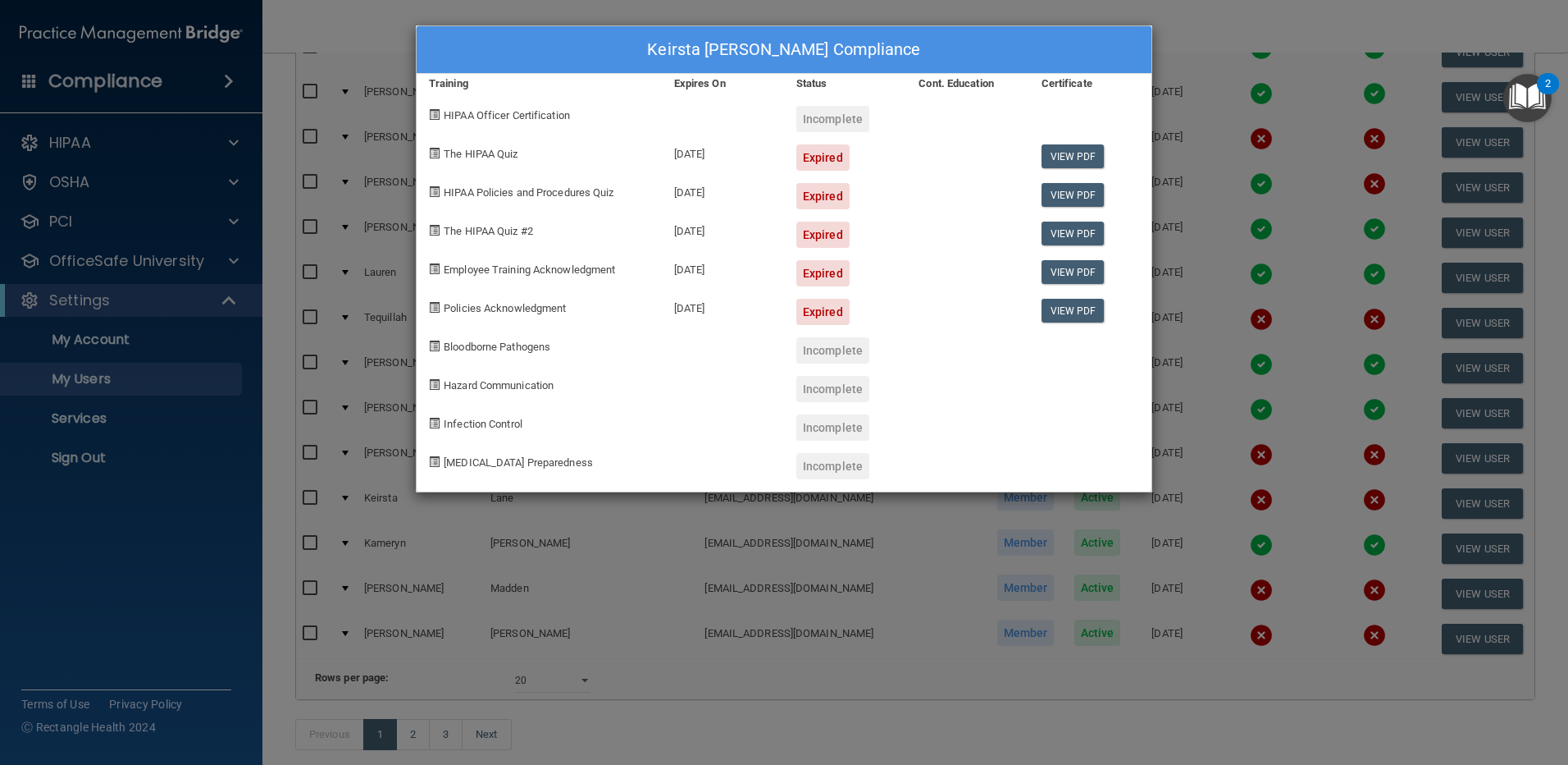
click at [1226, 9] on div "Keirsta [PERSON_NAME] Compliance Training Expires On Status Cont. Education Cer…" at bounding box center [784, 382] width 1568 height 765
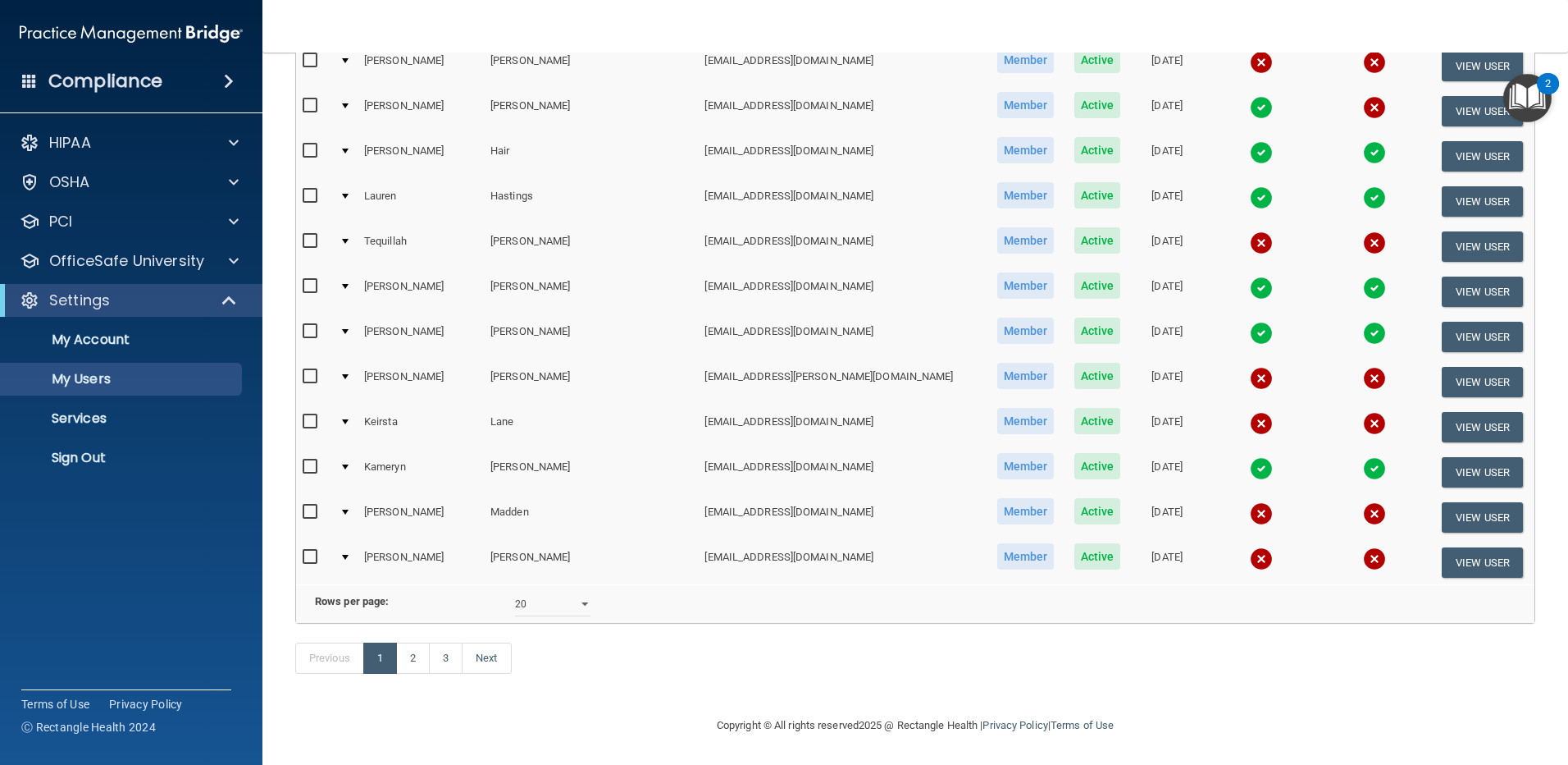
scroll to position [594, 0]
click at [410, 658] on link "2" at bounding box center [412, 658] width 34 height 31
click at [443, 658] on link "3" at bounding box center [445, 658] width 34 height 31
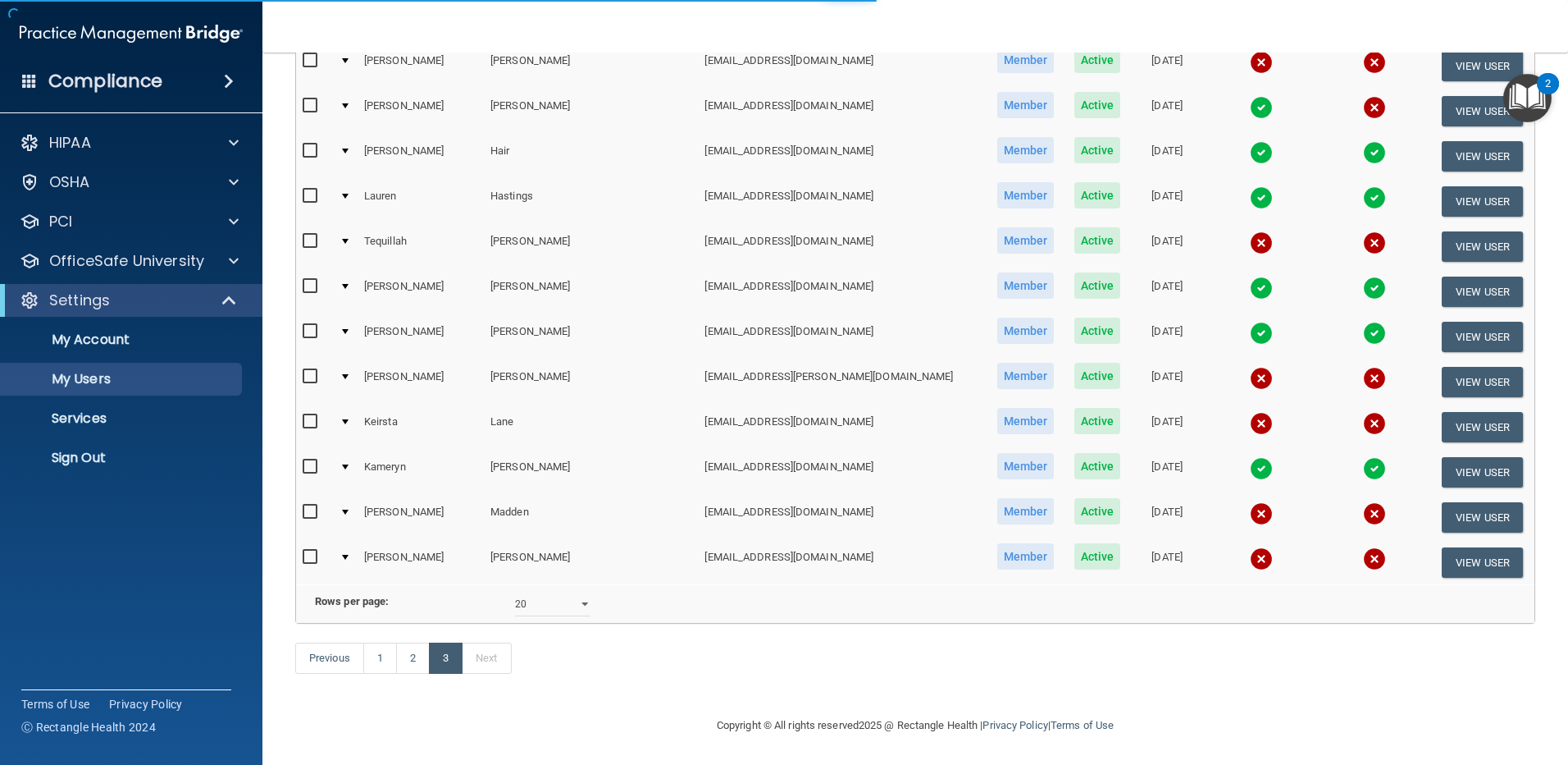
select select "20"
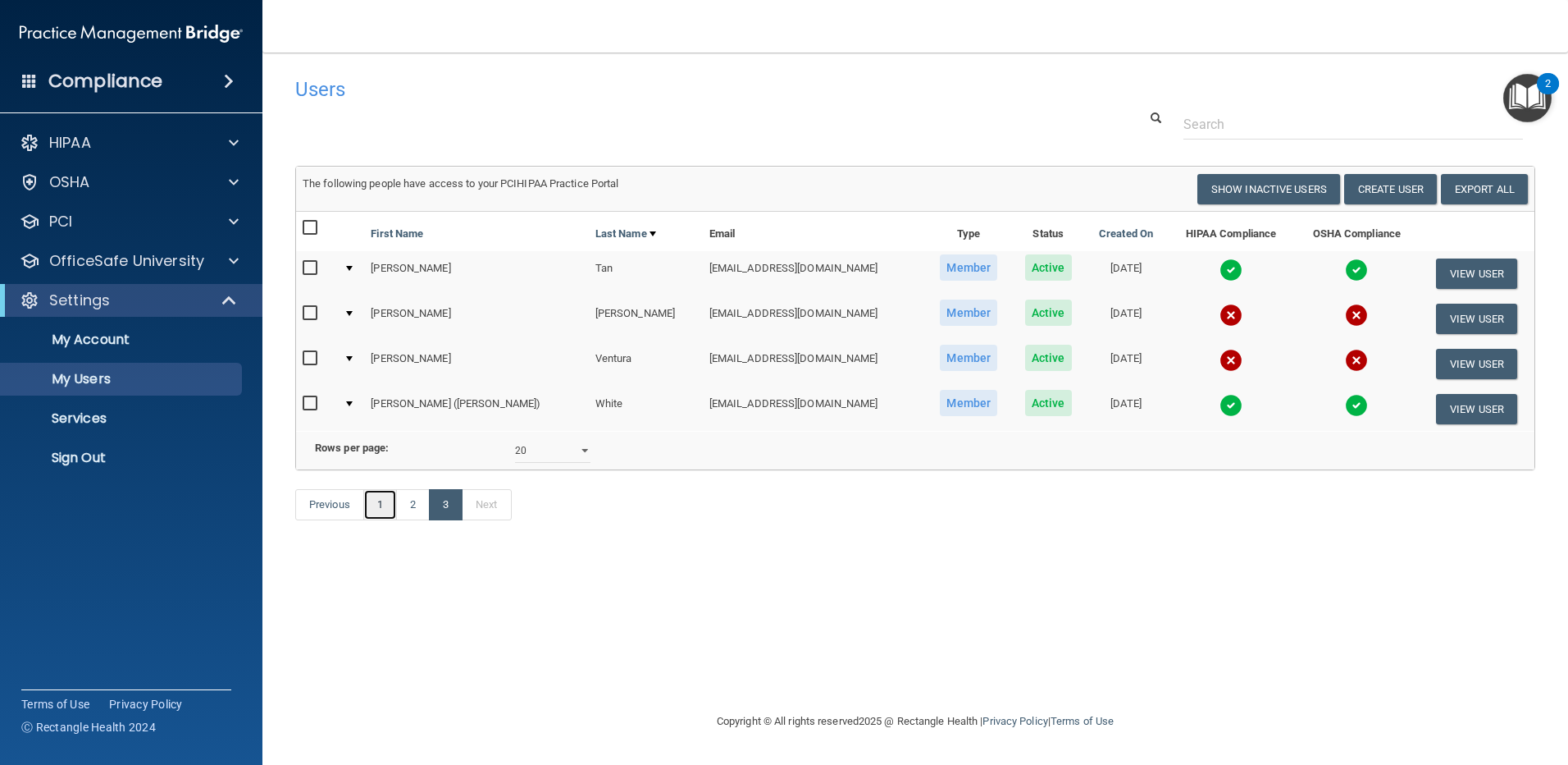
click at [372, 520] on link "1" at bounding box center [380, 505] width 34 height 31
select select "20"
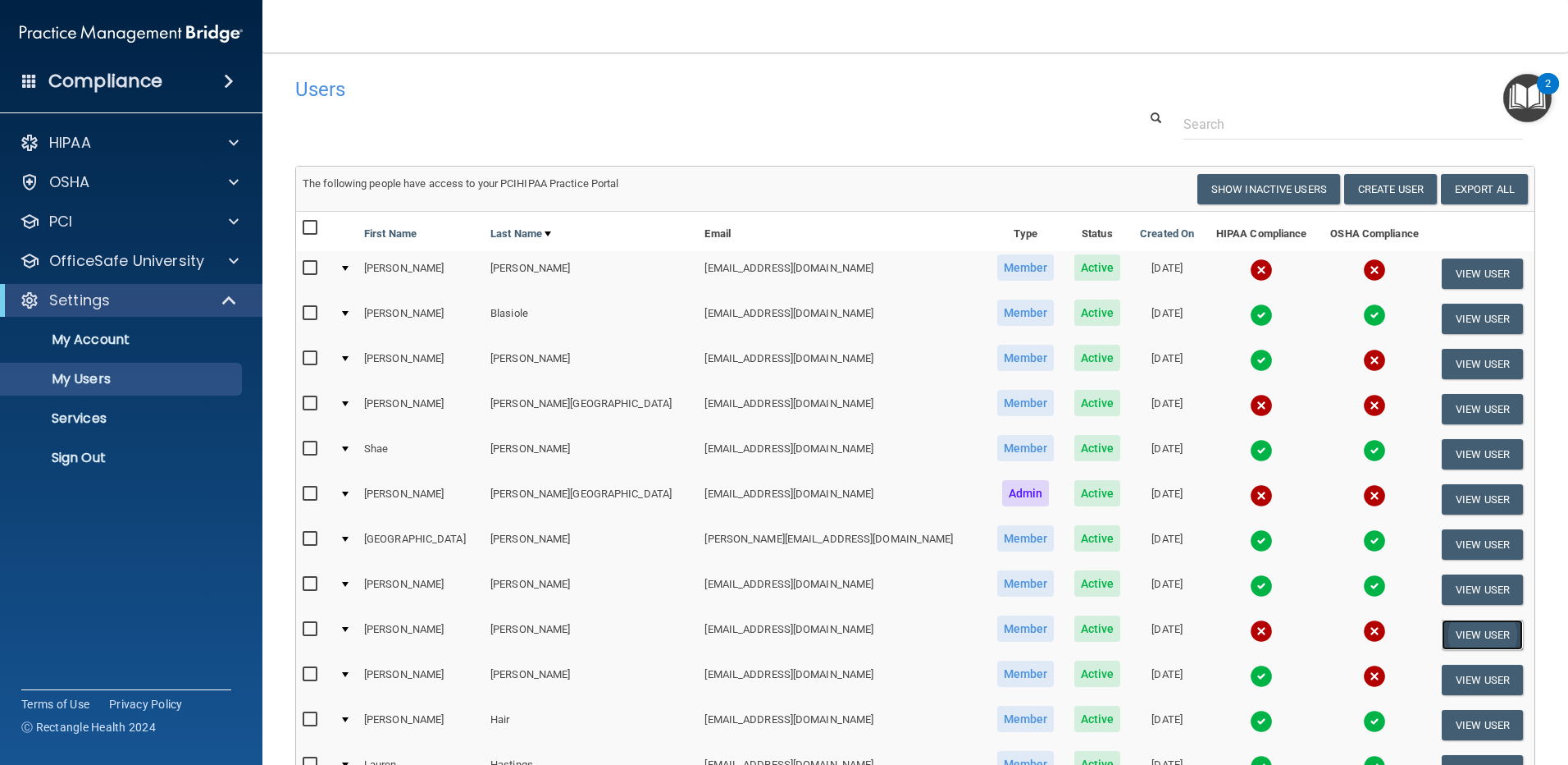
click at [1473, 631] on button "View User" at bounding box center [1482, 634] width 81 height 30
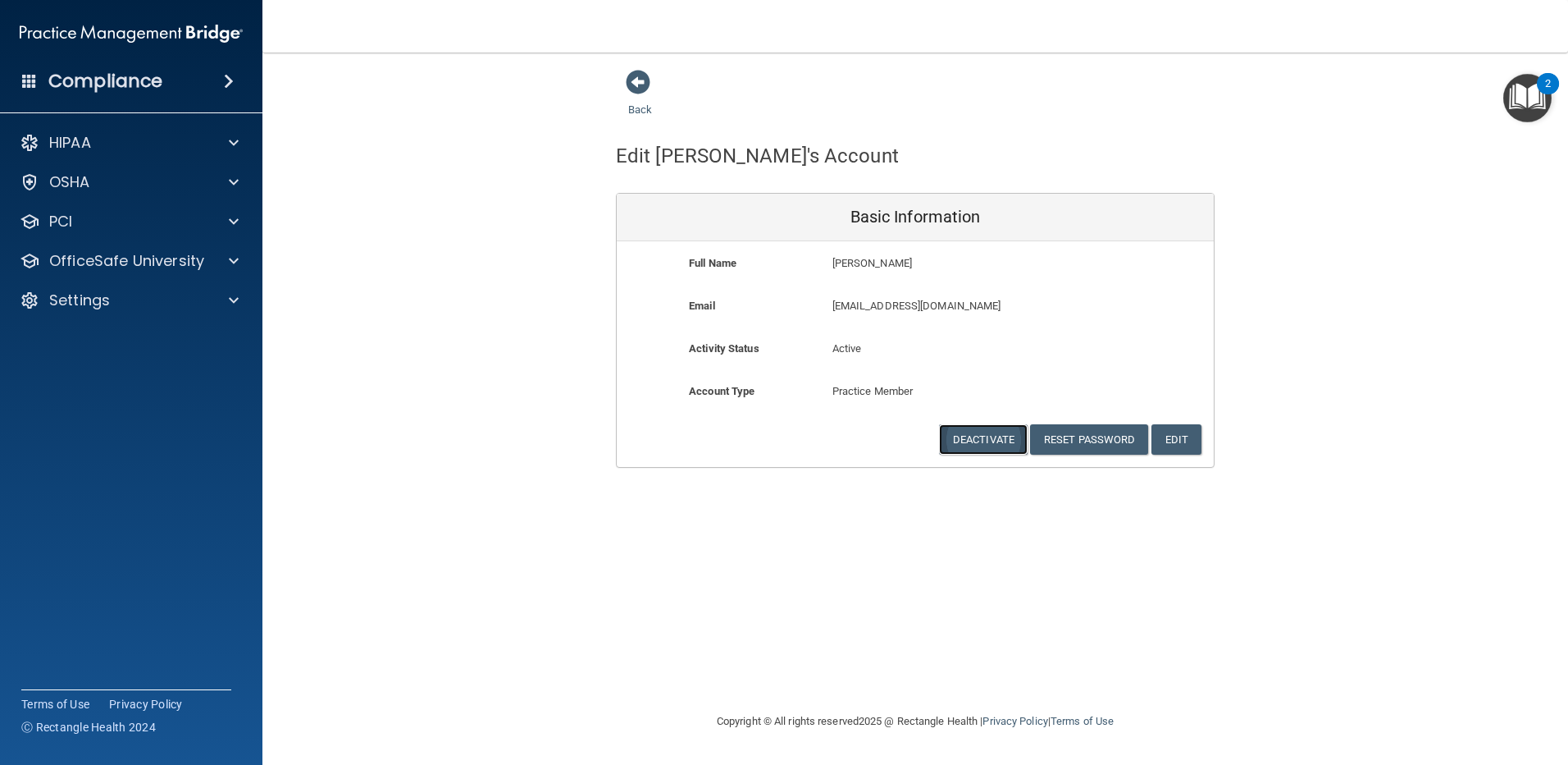
click at [988, 436] on button "Deactivate" at bounding box center [982, 438] width 89 height 30
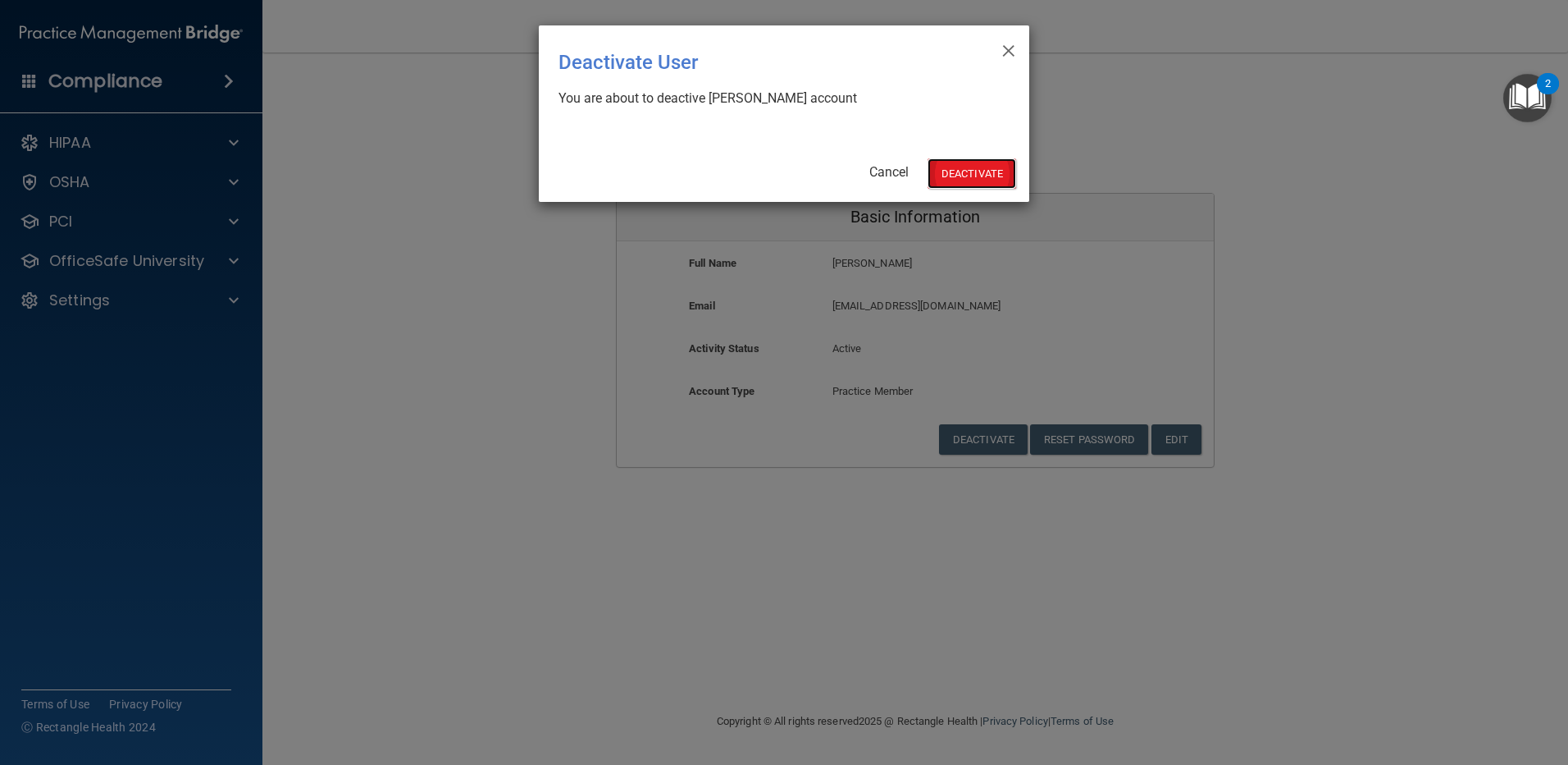
click at [979, 169] on button "Deactivate" at bounding box center [971, 173] width 89 height 30
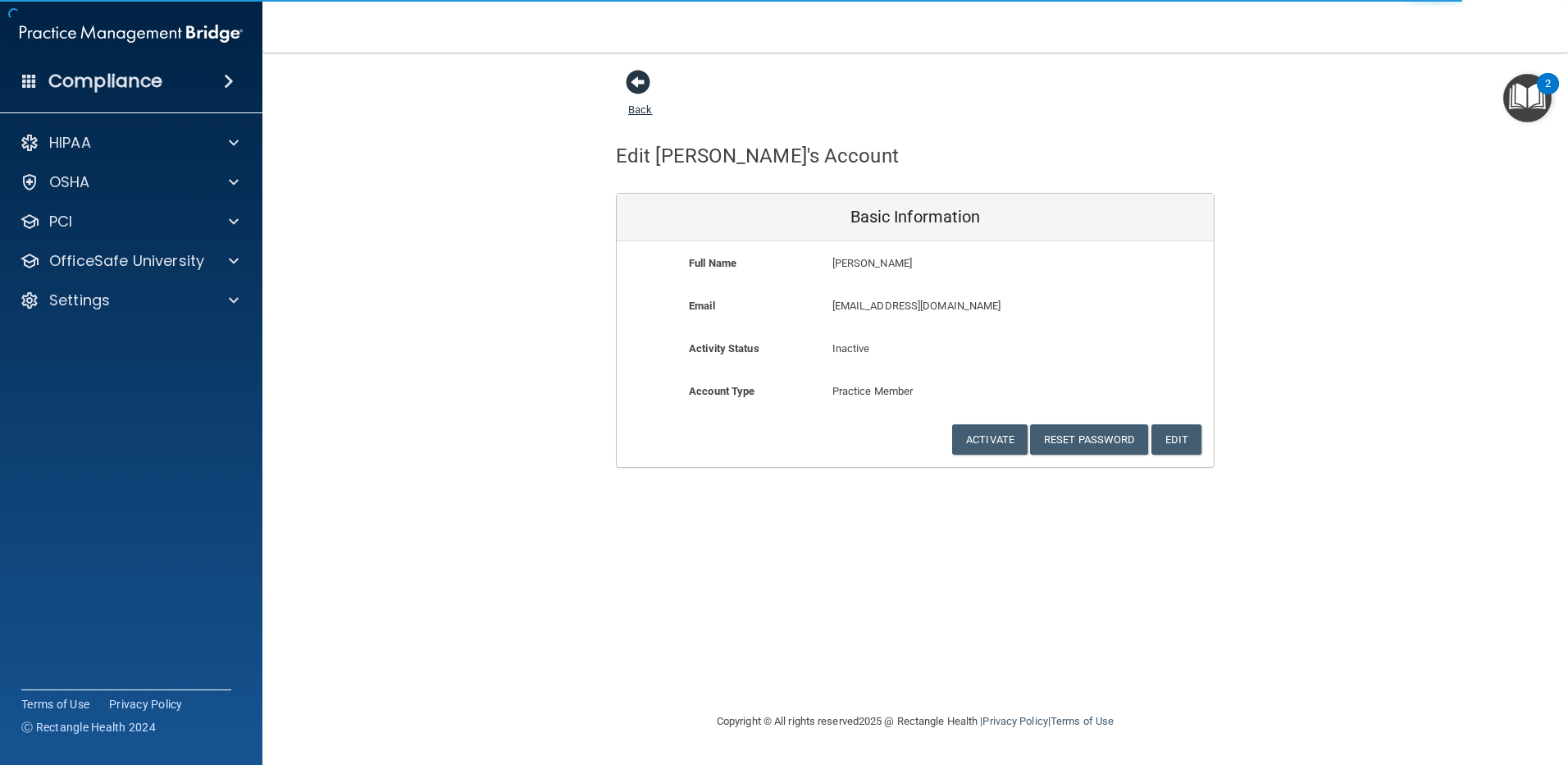
click at [642, 80] on span at bounding box center [638, 82] width 25 height 25
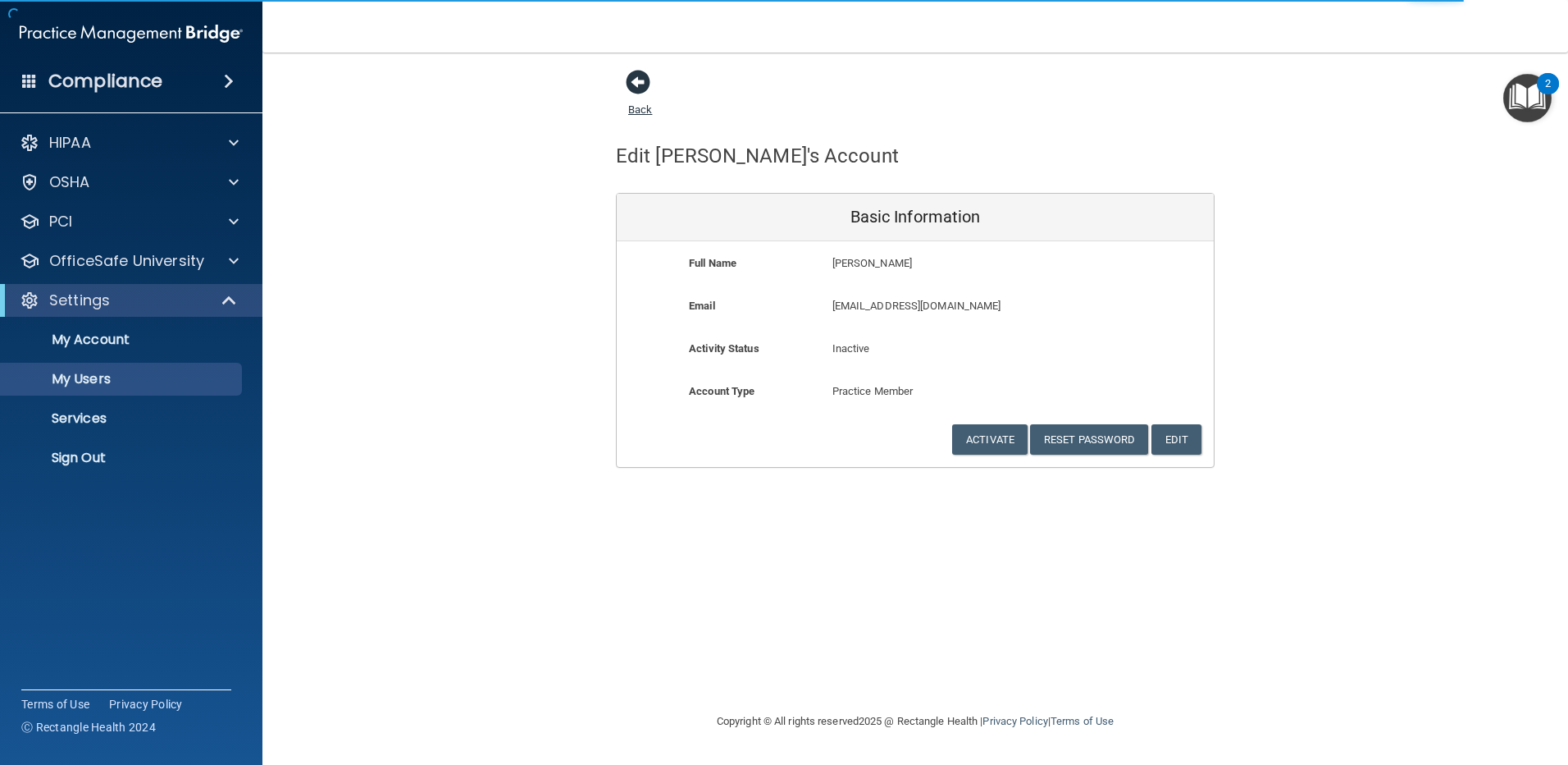
select select "20"
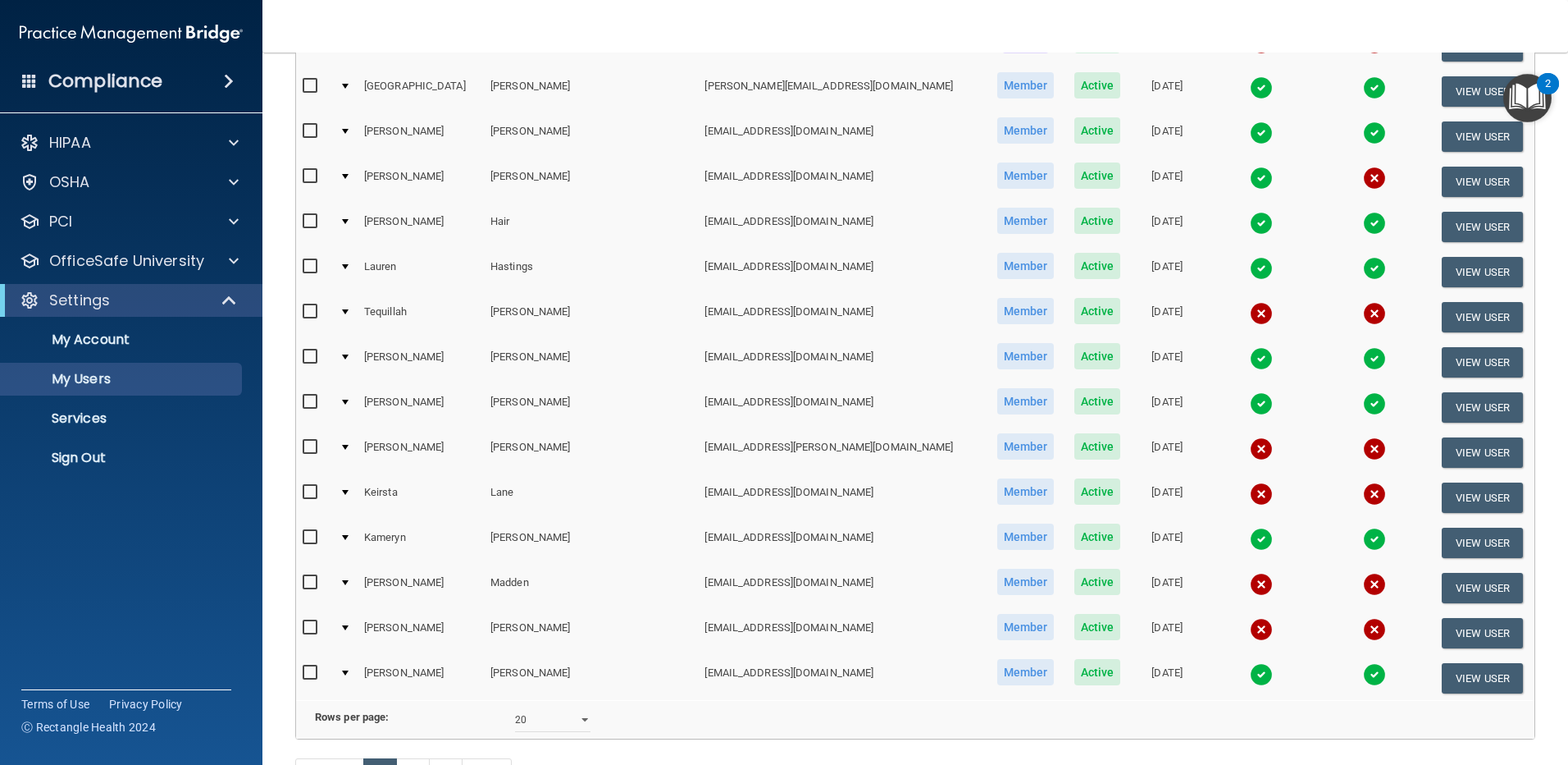
scroll to position [575, 0]
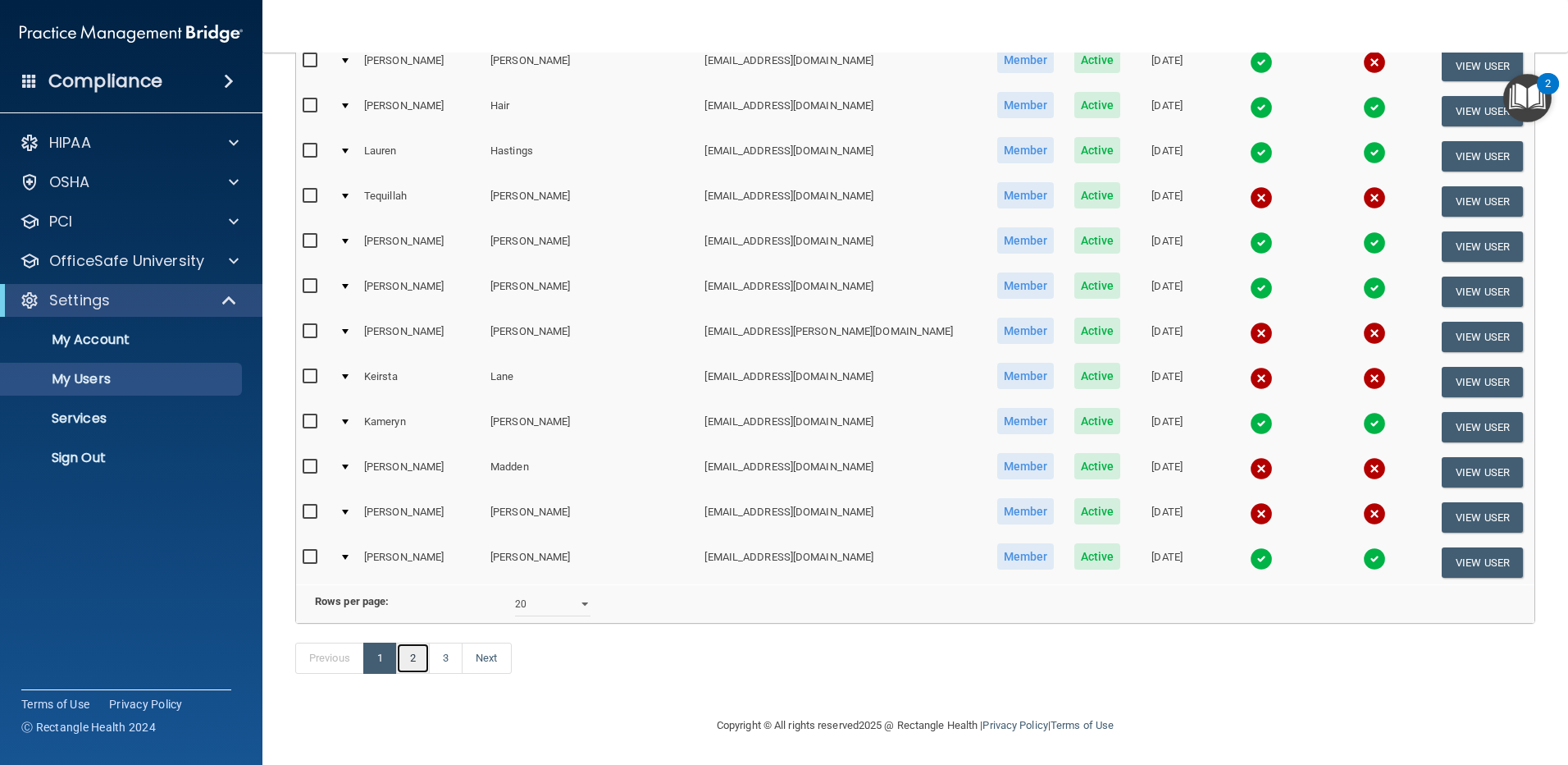
click at [412, 674] on link "2" at bounding box center [412, 658] width 34 height 31
select select "20"
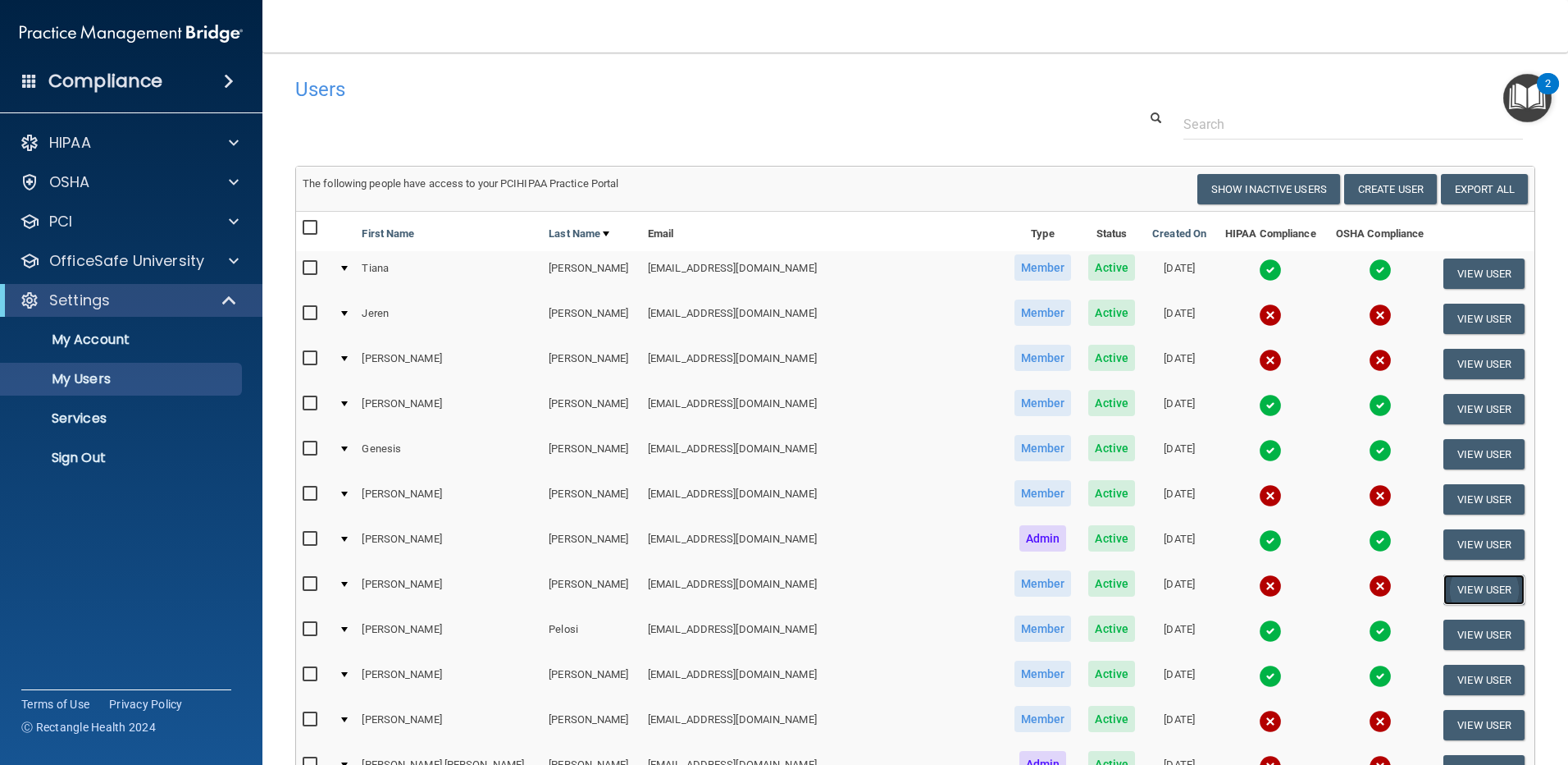
click at [1466, 590] on button "View User" at bounding box center [1484, 589] width 81 height 30
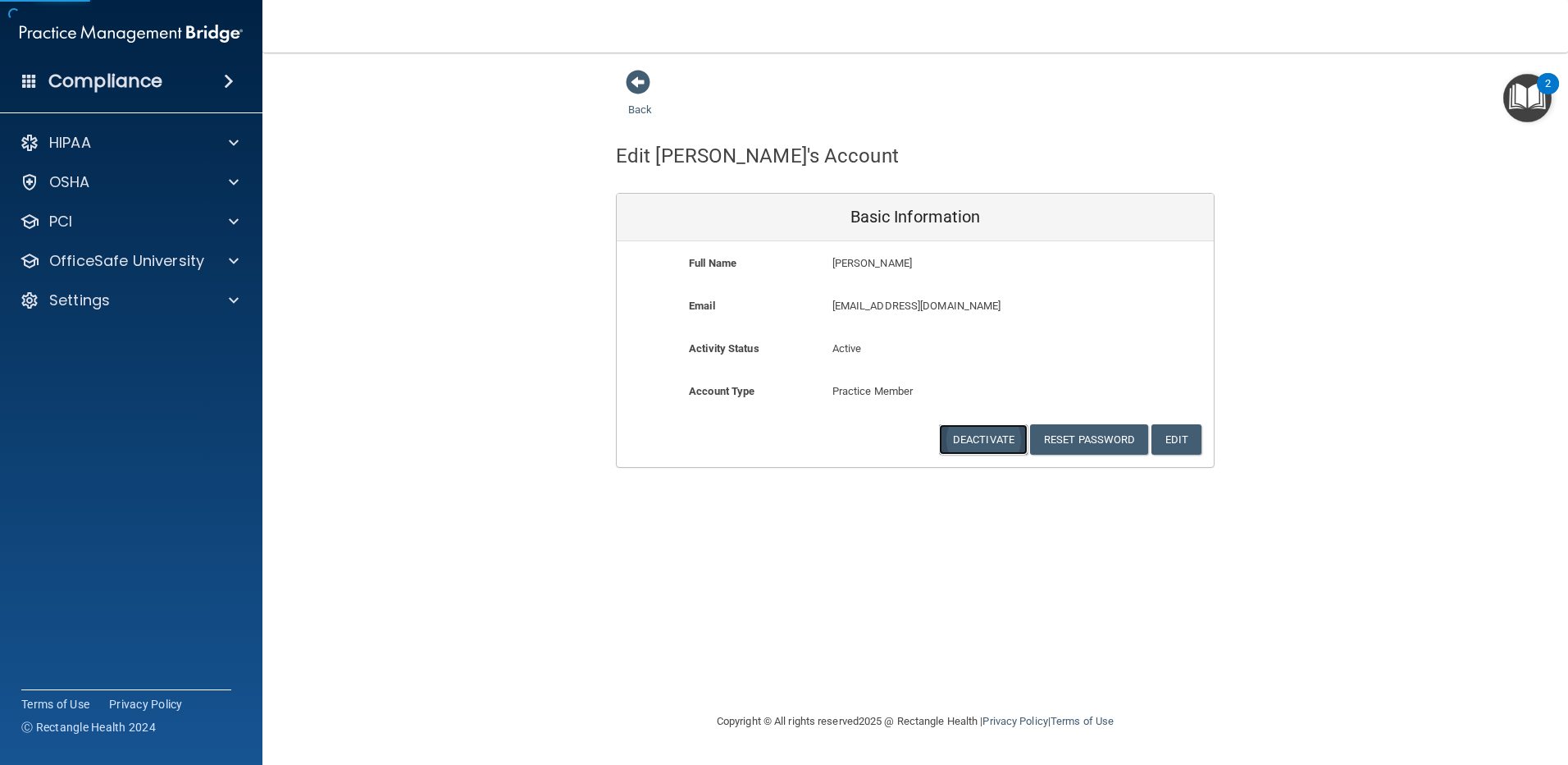
click at [976, 432] on button "Deactivate" at bounding box center [982, 438] width 89 height 30
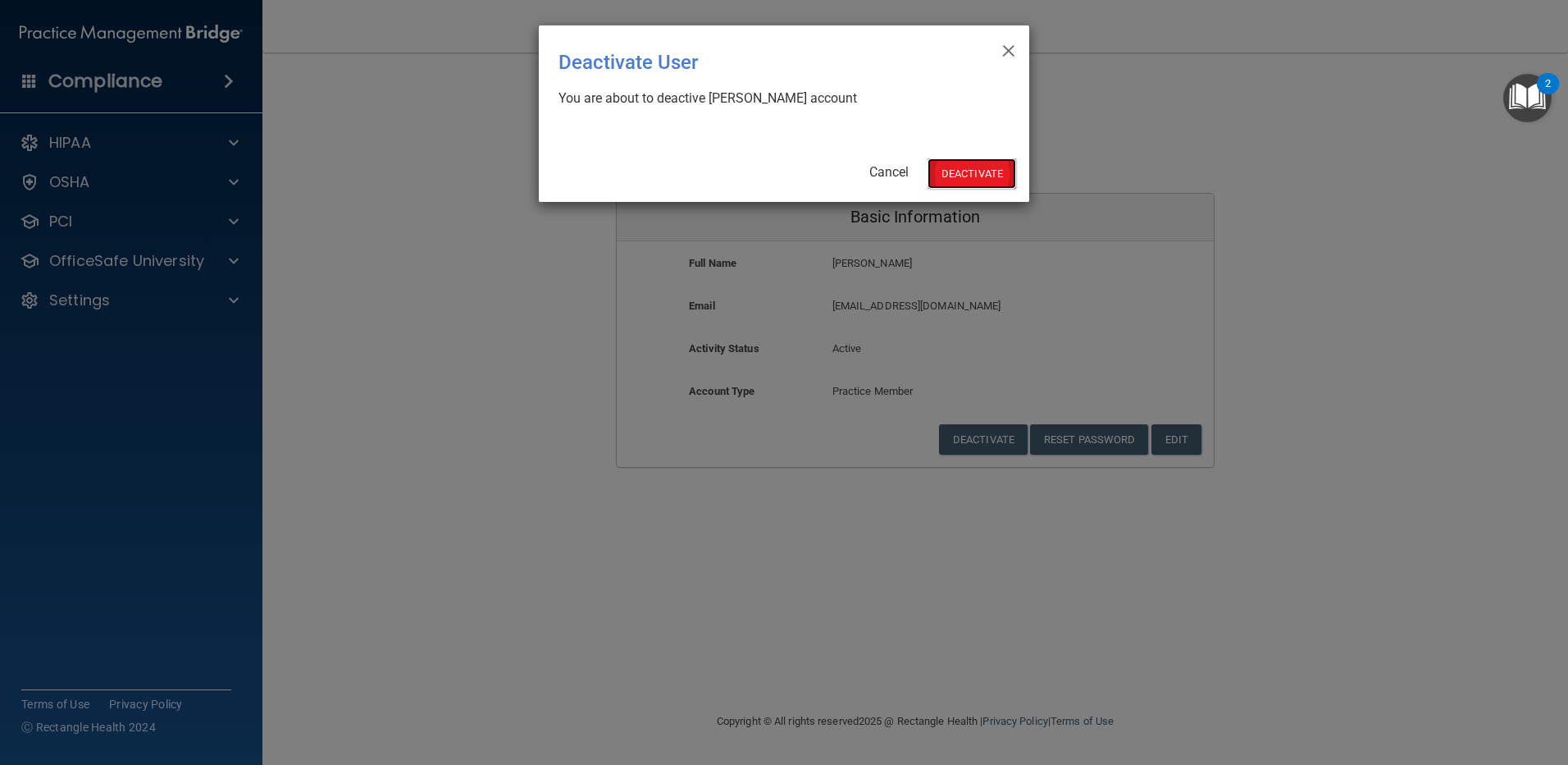
click at [984, 171] on button "Deactivate" at bounding box center [971, 173] width 89 height 30
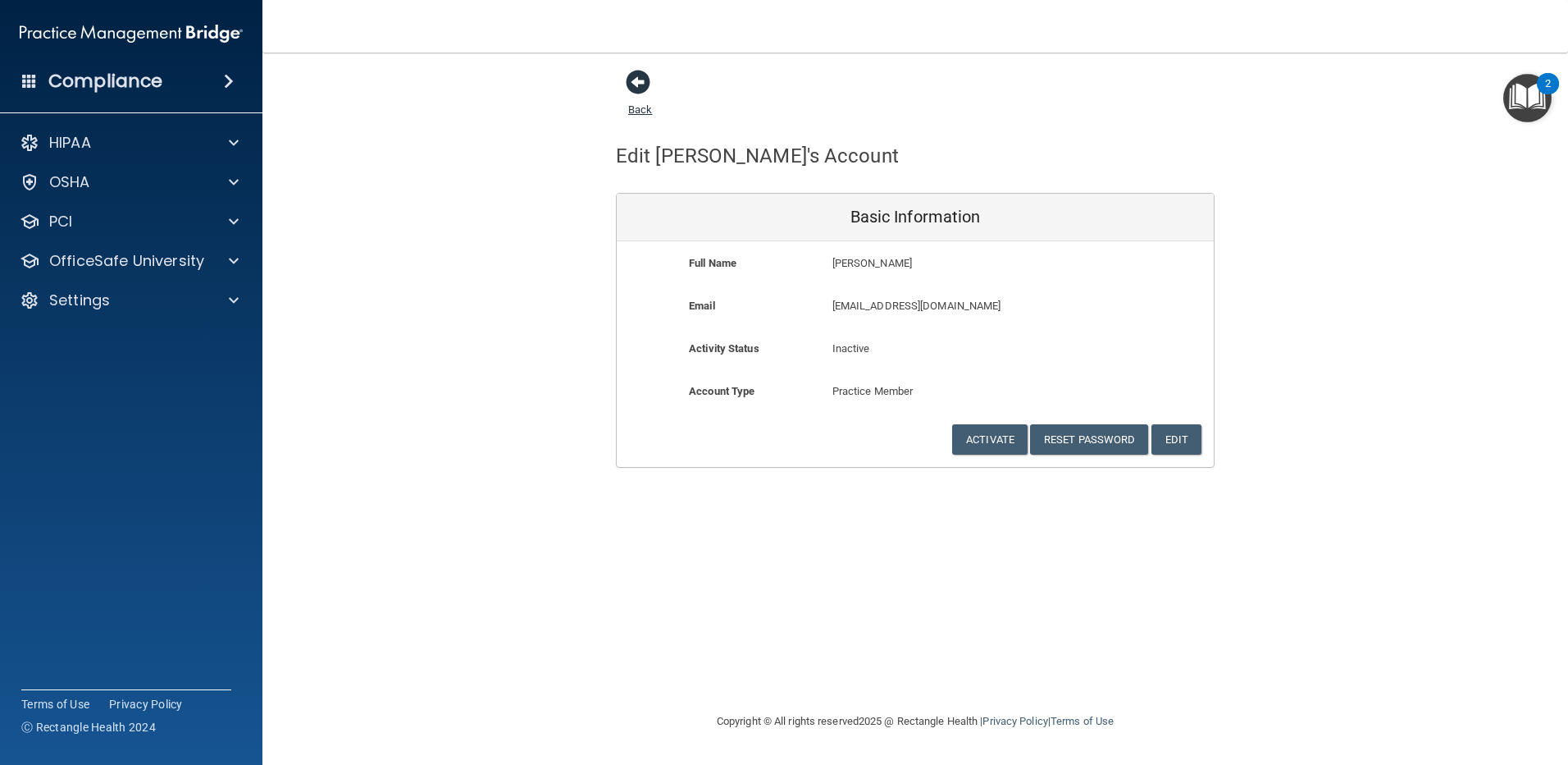
click at [636, 86] on span at bounding box center [638, 82] width 25 height 25
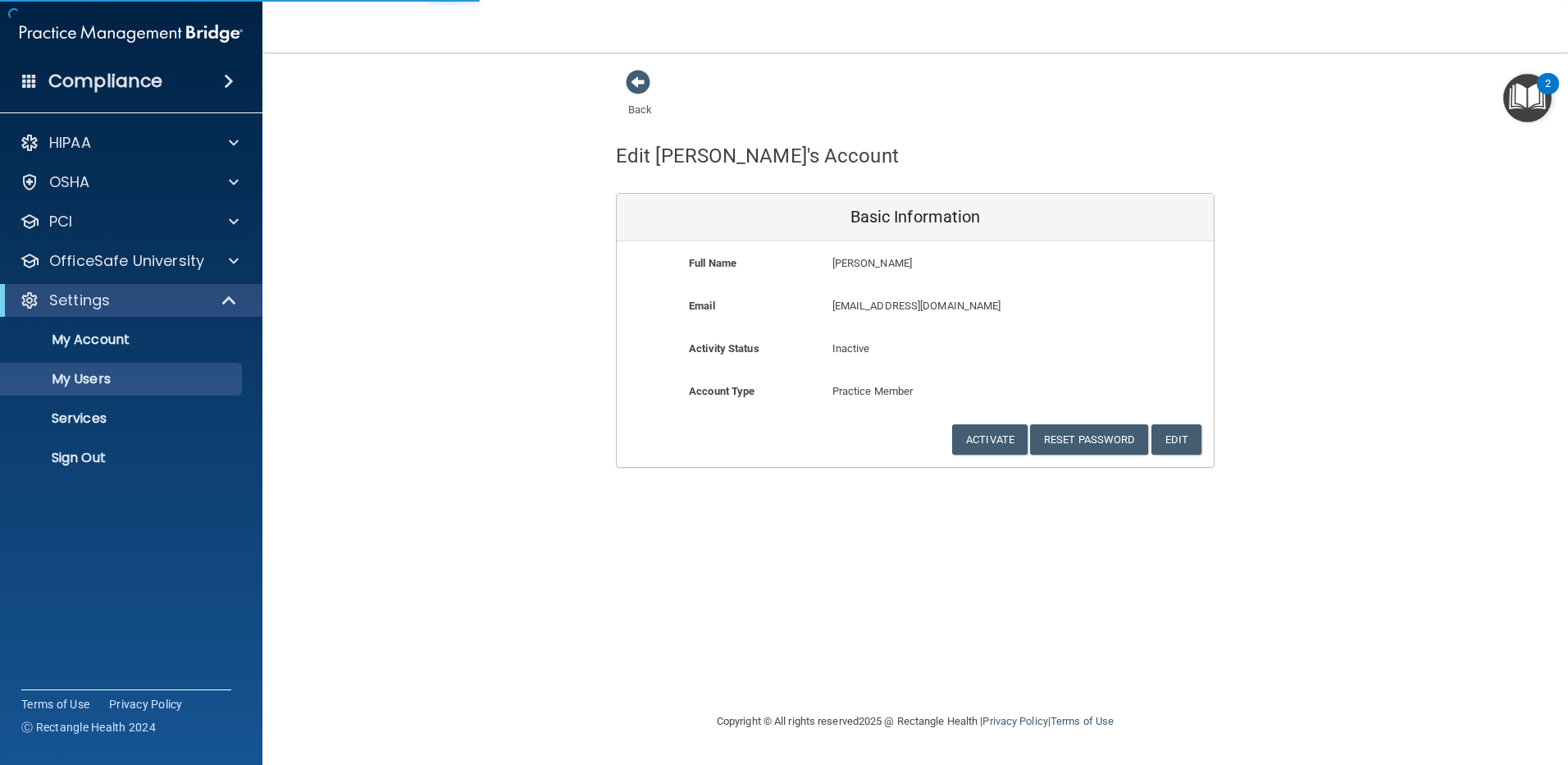
select select "20"
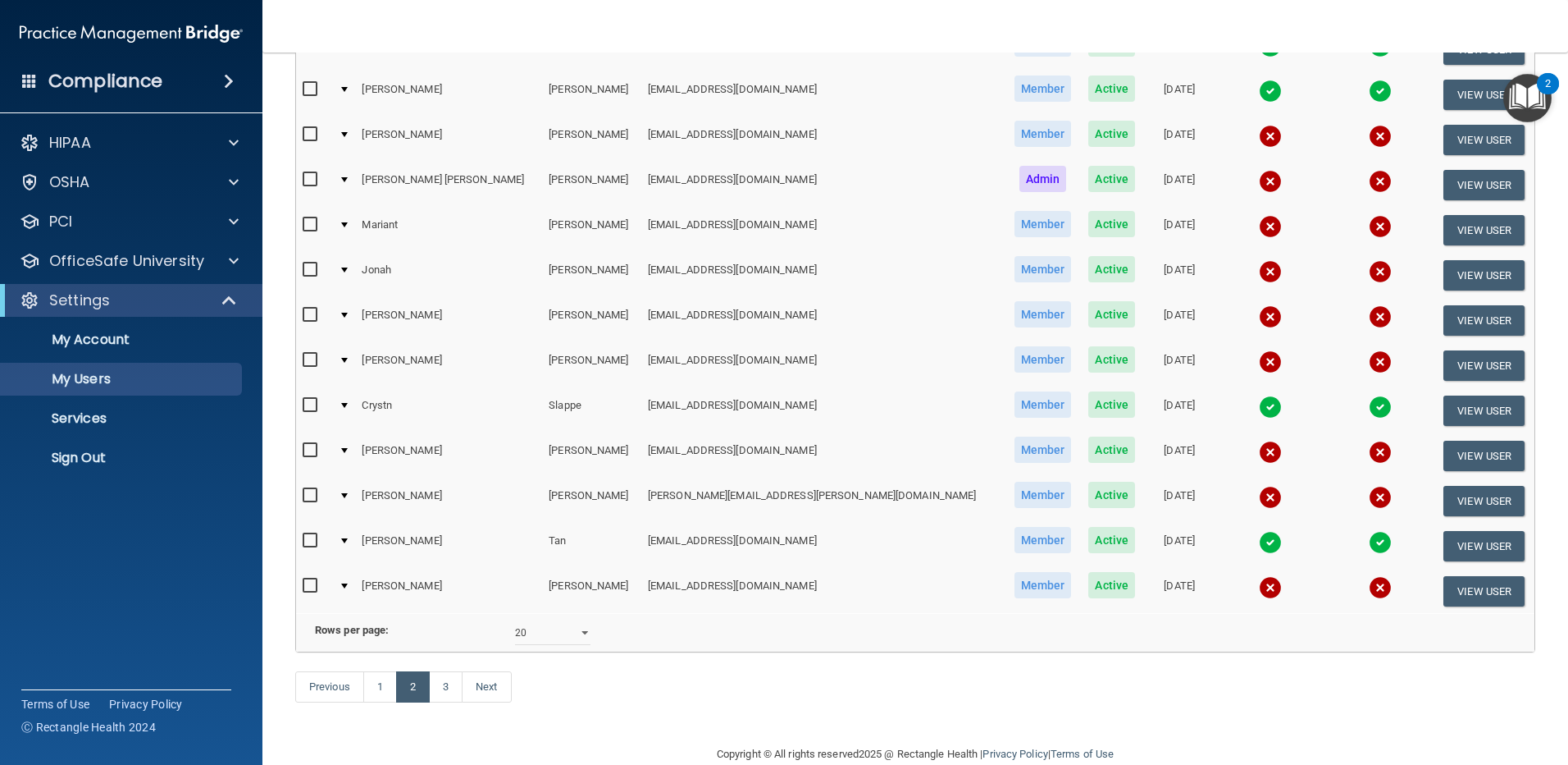
scroll to position [575, 0]
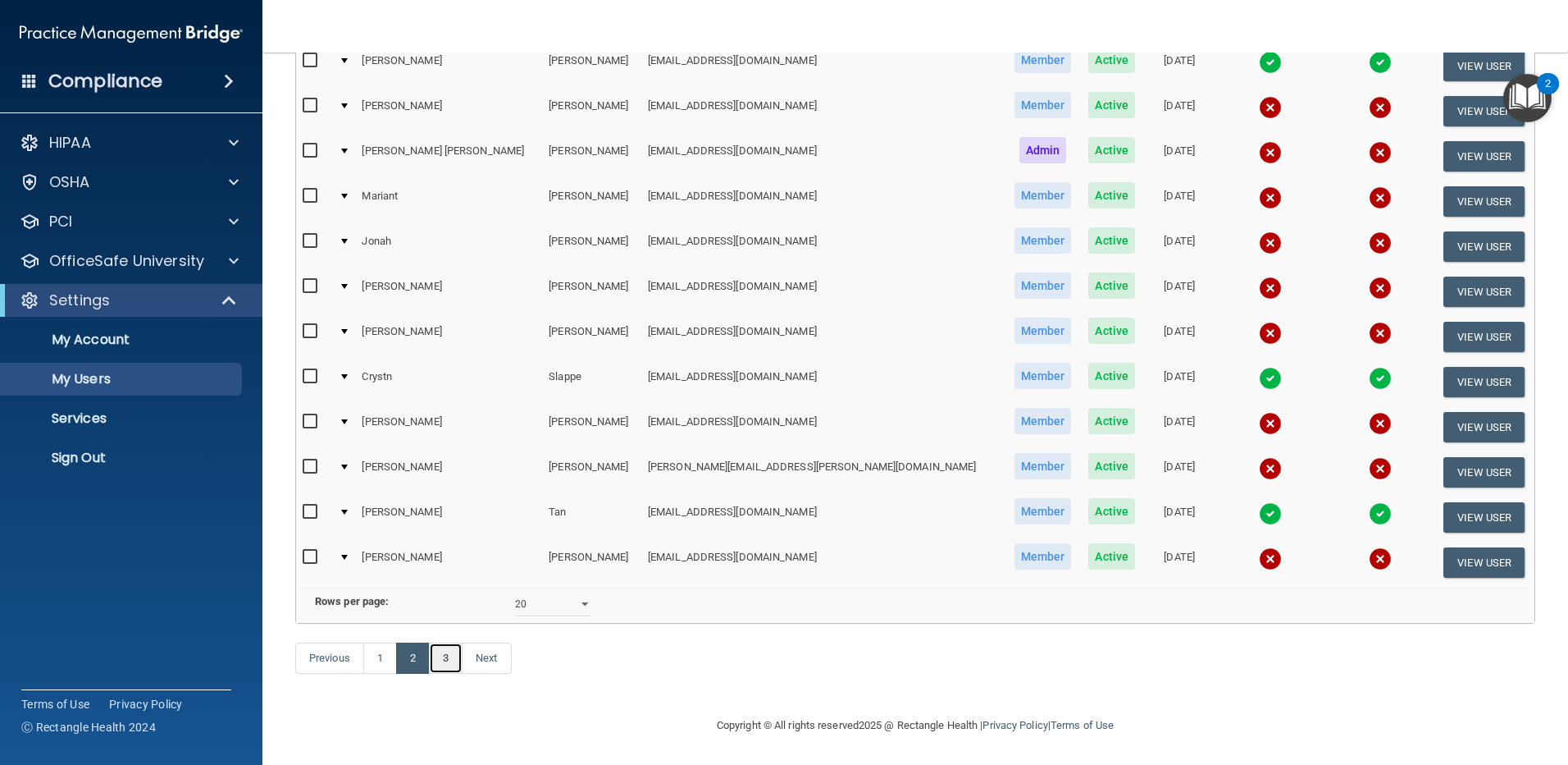
click at [451, 674] on link "3" at bounding box center [445, 658] width 34 height 31
select select "20"
